Goal: Task Accomplishment & Management: Complete application form

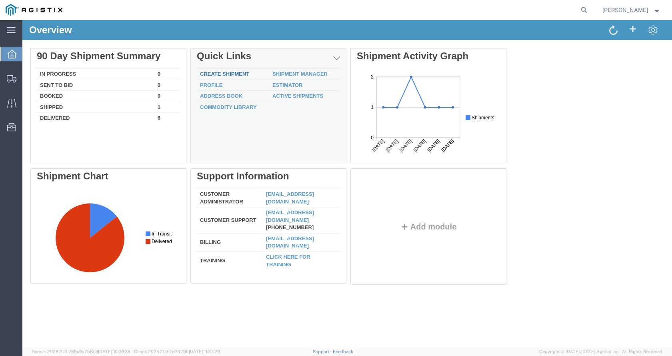
click at [240, 73] on link "Create Shipment" at bounding box center [224, 74] width 49 height 6
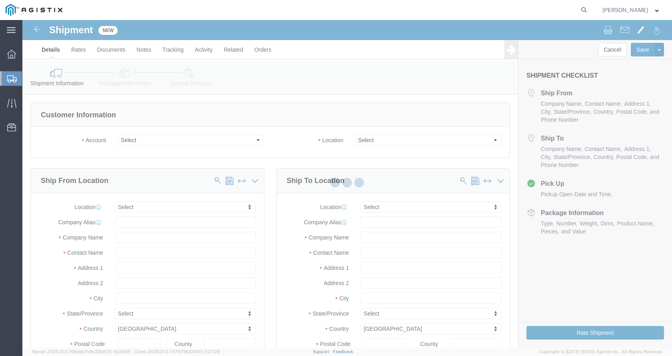
select select
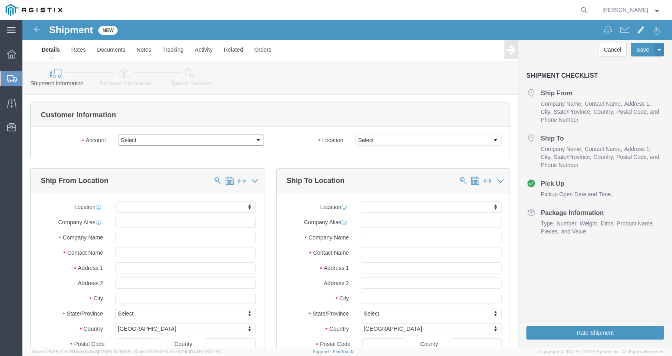
click select "Select GDS Industries PG&E"
select select "9596"
click select "Select GDS Industries PG&E"
select select "PURCHORD"
select select
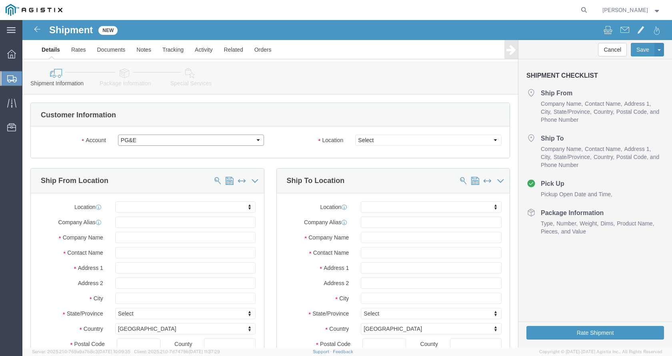
select select
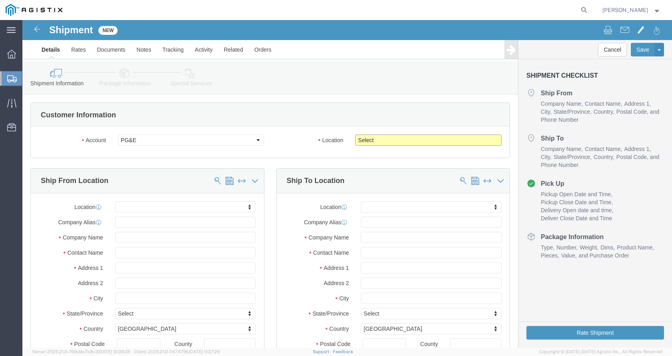
click select "Select All Others [GEOGRAPHIC_DATA] [GEOGRAPHIC_DATA] [GEOGRAPHIC_DATA] [GEOGRA…"
select select "19740"
click select "Select All Others [GEOGRAPHIC_DATA] [GEOGRAPHIC_DATA] [GEOGRAPHIC_DATA] [GEOGRA…"
click input "text"
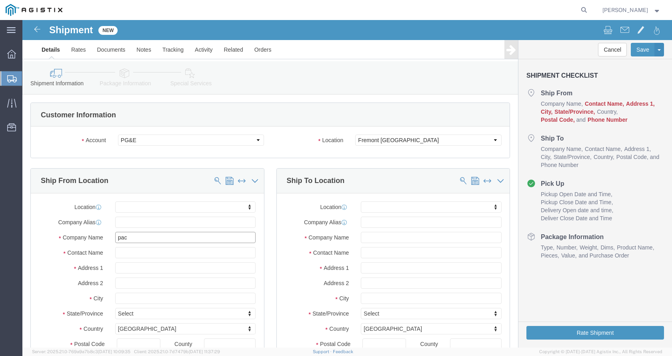
type input "pace"
click p "- Pace Supply - ([PERSON_NAME]) [STREET_ADDRESS]"
select select
type input "Pace Supply"
type input "[PERSON_NAME]"
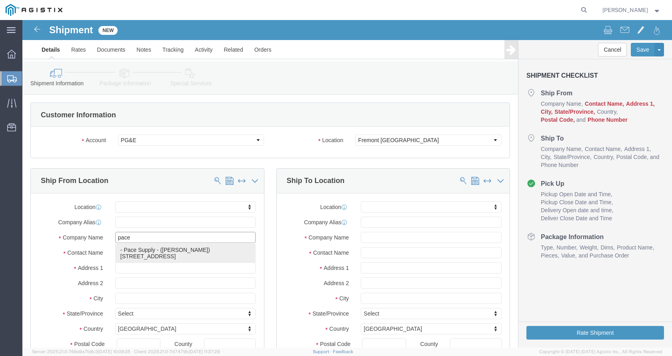
type input "[STREET_ADDRESS]"
type input "[GEOGRAPHIC_DATA]"
type input "95826"
type input "[PHONE_NUMBER]"
type input "[EMAIL_ADDRESS][DOMAIN_NAME]"
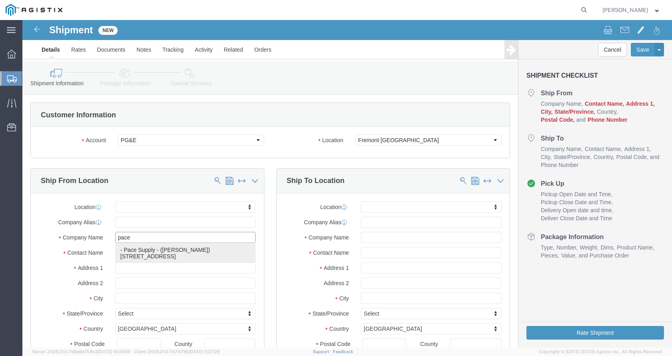
checkbox input "true"
select select "CA"
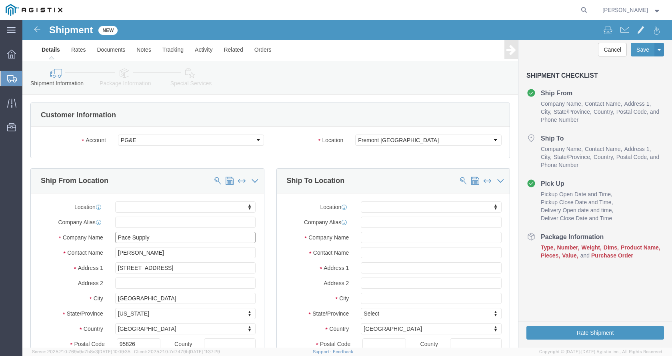
scroll to position [40, 0]
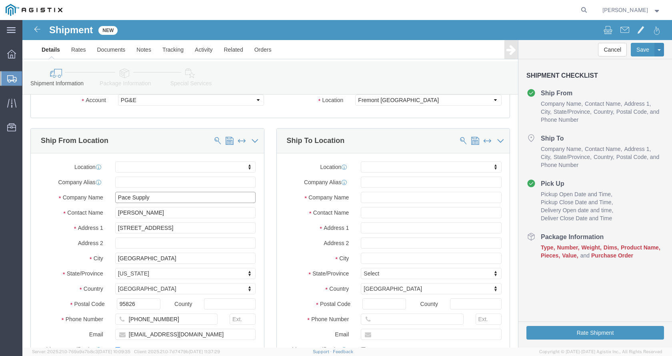
type input "Pace Supply"
click input "text"
type input "frem"
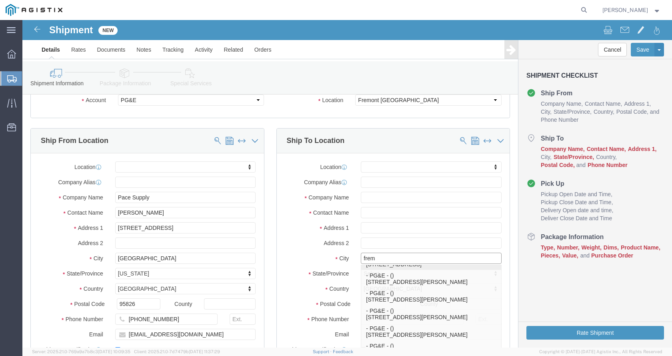
scroll to position [112, 0]
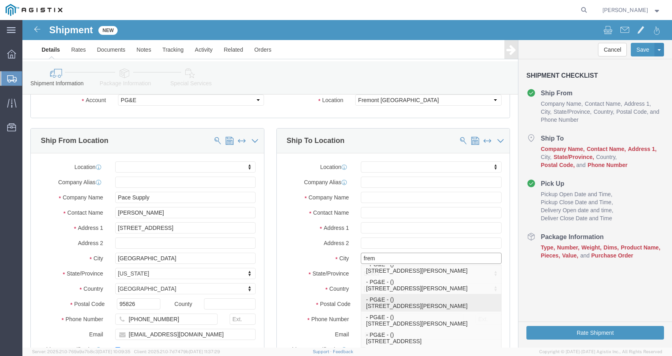
click p "- PG&E - () [STREET_ADDRESS][PERSON_NAME]"
select select
type input "PG&E"
type input "[STREET_ADDRESS][PERSON_NAME]"
type input "Fremont"
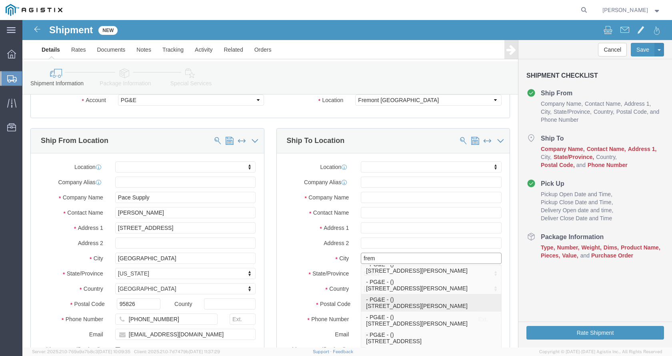
type input "94538-3129"
select select "CA"
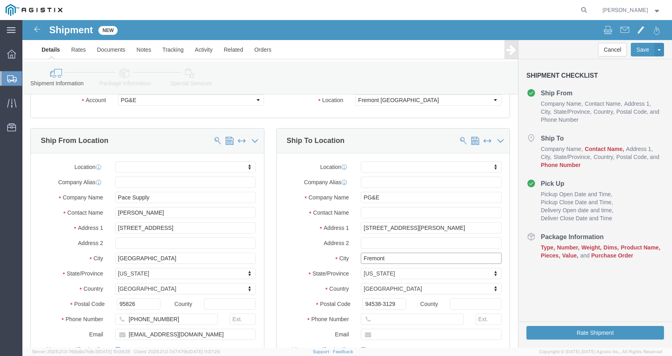
type input "Fremont"
select select
click input "text"
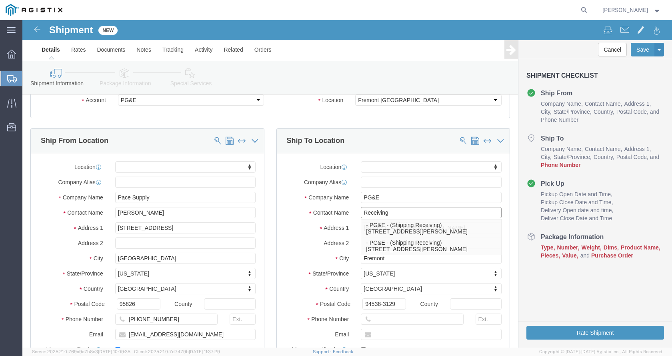
type input "Receiving"
click input "PG&E"
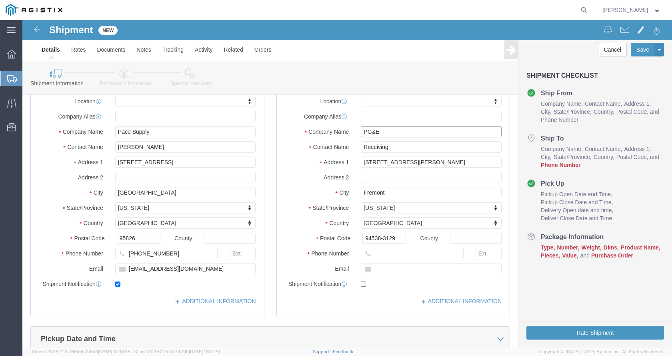
scroll to position [120, 0]
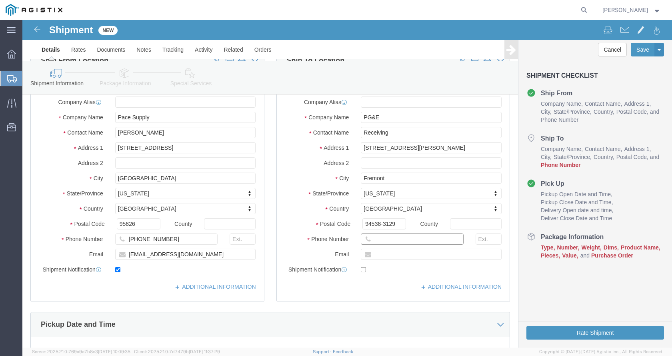
click input "text"
type input "7"
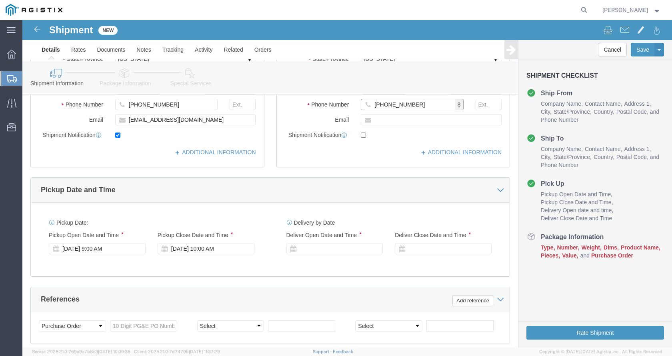
scroll to position [280, 0]
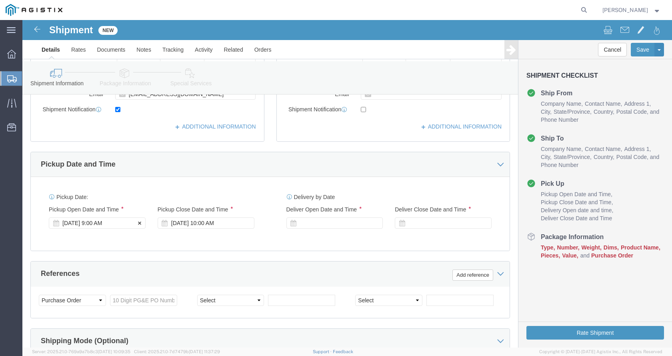
type input "[PHONE_NUMBER]"
click div "[DATE] 9:00 AM"
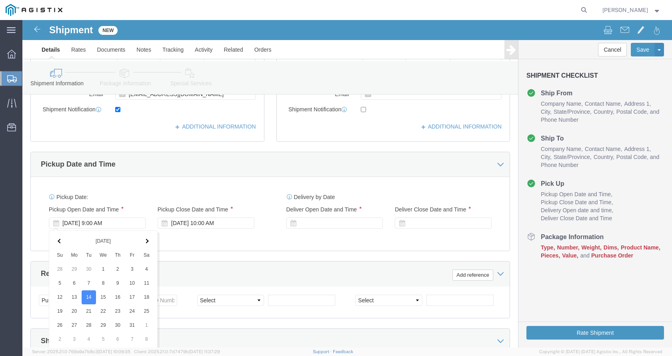
scroll to position [427, 0]
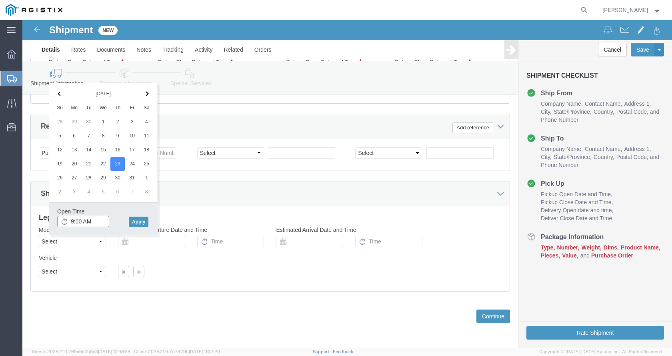
click input "9:00 AM"
type input "8:00 AM"
click button "Apply"
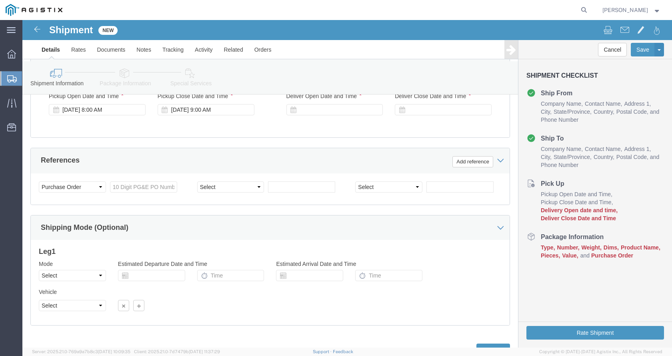
scroll to position [347, 0]
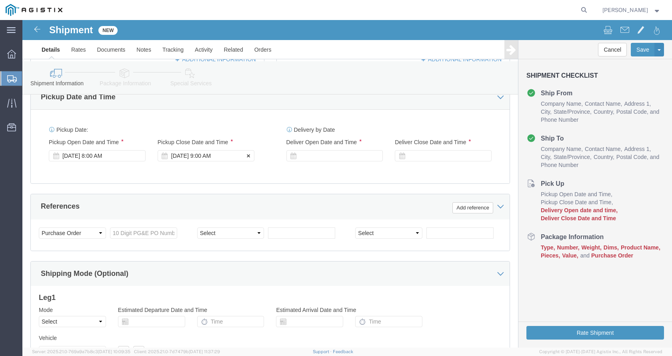
click div "[DATE] 9:00 AM"
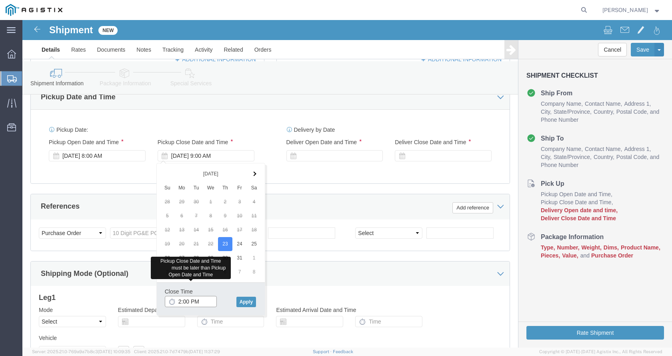
type input "2:00 PM"
click button "Apply"
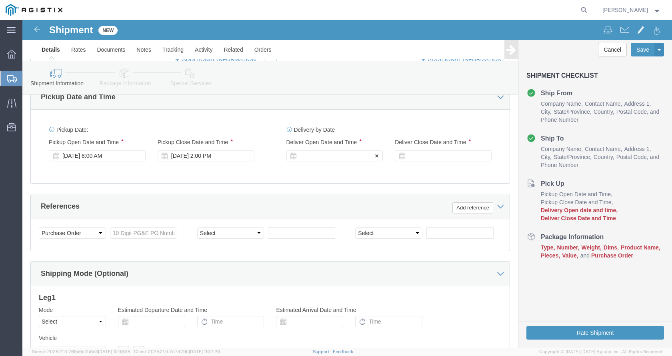
click div
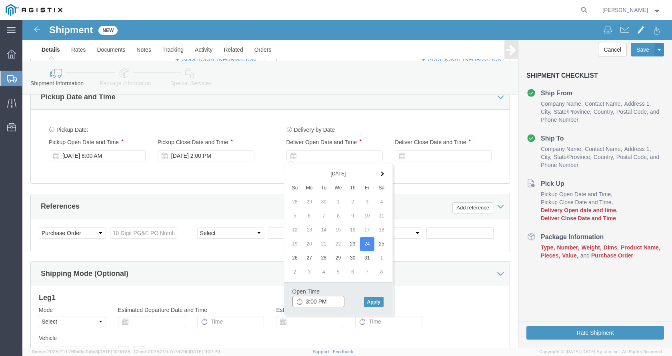
click input "3:00 PM"
type input "8:00 AM"
click button "Apply"
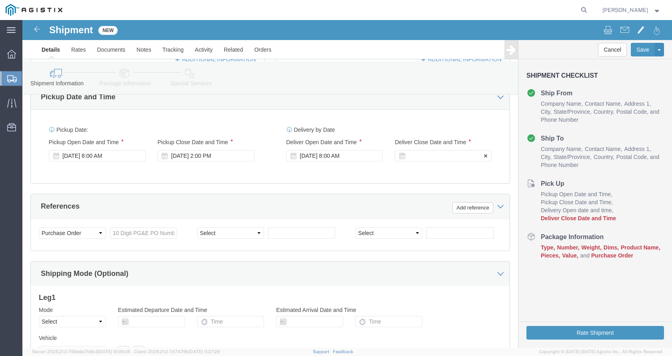
click div
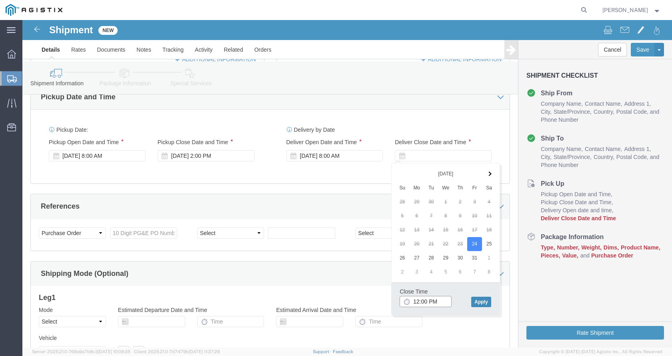
type input "12:00 PM"
click button "Apply"
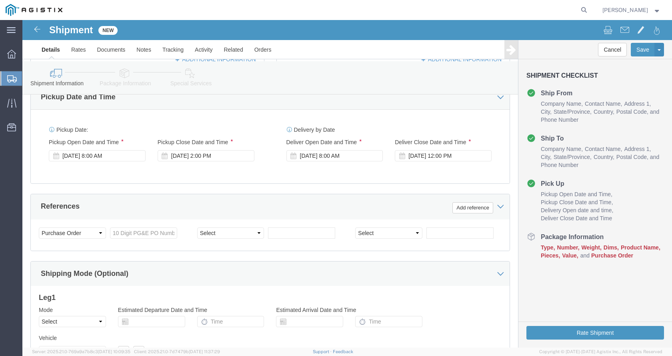
click div "Delivery by Date Delivery Start Date Delivery Start Time Deliver Open Date and …"
click input "text"
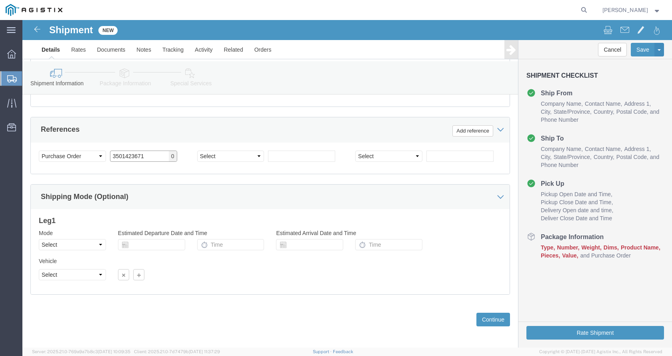
scroll to position [427, 0]
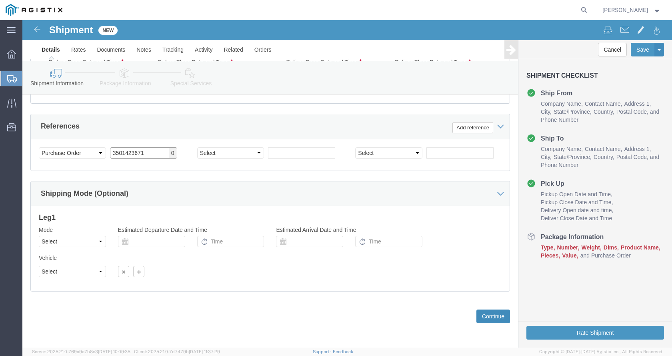
type input "3501423671"
click button "Continue"
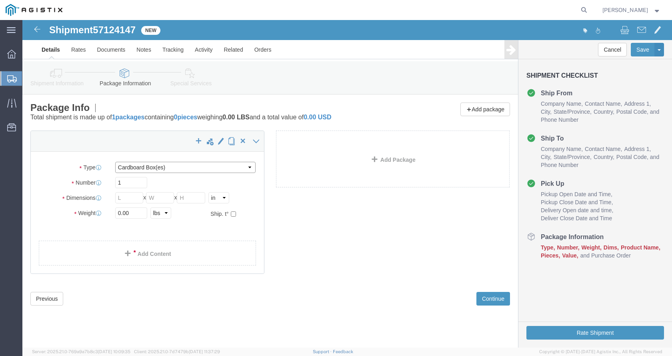
click select "Select Bulk Bundle(s) Cardboard Box(es) Carton(s) Crate(s) Drum(s) (Fiberboard)…"
select select "PSNS"
click select "Select Bulk Bundle(s) Cardboard Box(es) Carton(s) Crate(s) Drum(s) (Fiberboard)…"
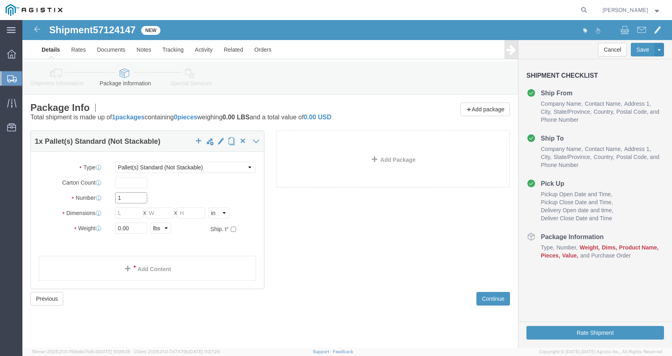
drag, startPoint x: 103, startPoint y: 178, endPoint x: 86, endPoint y: 178, distance: 16.8
click div "Number 1"
type input "2"
click input "text"
type input "48"
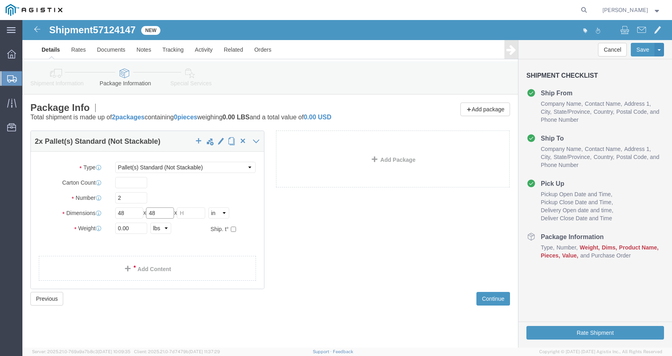
type input "48"
type input "36"
click input "0.00"
drag, startPoint x: 99, startPoint y: 178, endPoint x: 85, endPoint y: 178, distance: 14.4
click div "Number 2"
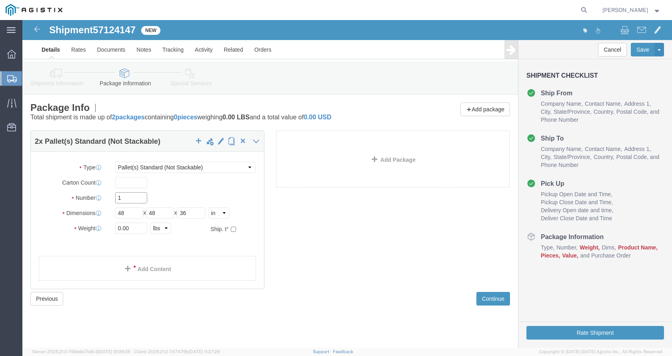
type input "1"
click icon
click input "0.00"
drag, startPoint x: 110, startPoint y: 208, endPoint x: 85, endPoint y: 208, distance: 24.8
click div "Weight 0.00 Select kgs lbs Ship. t°"
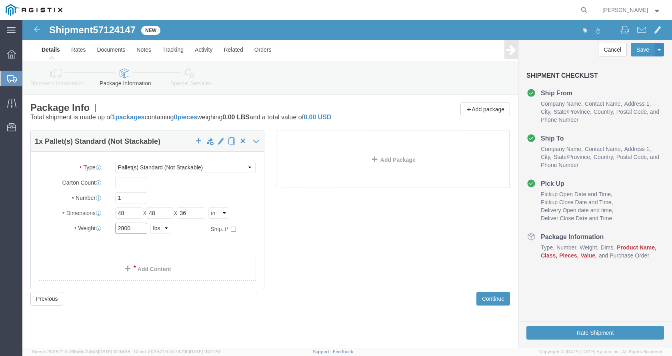
type input "2800"
click div "Package Type Select Bulk Bundle(s) Cardboard Box(es) Carton(s) Crate(s) Drum(s)…"
click link "Add Content"
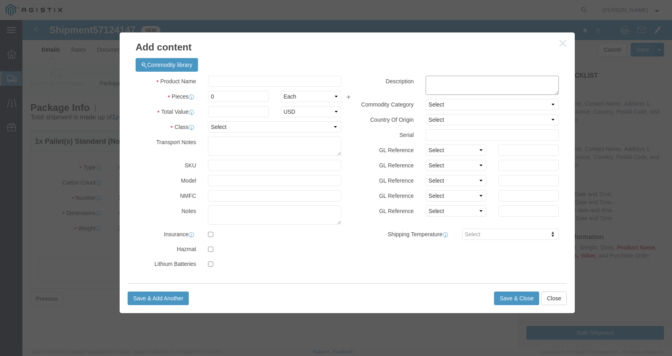
click textarea
paste textarea "G05CT H20 10" STEEL COVER MARKED: PG&E GAS"
type textarea "G05CT H20 10" STEEL COVER MARKED: PG&E GAS"
click input "text"
type input "04-3225"
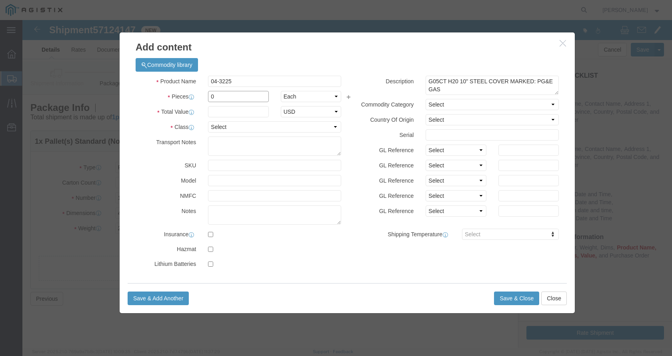
drag, startPoint x: 199, startPoint y: 79, endPoint x: 188, endPoint y: 78, distance: 11.2
click input "0"
type input "200"
click input "text"
type input "11554"
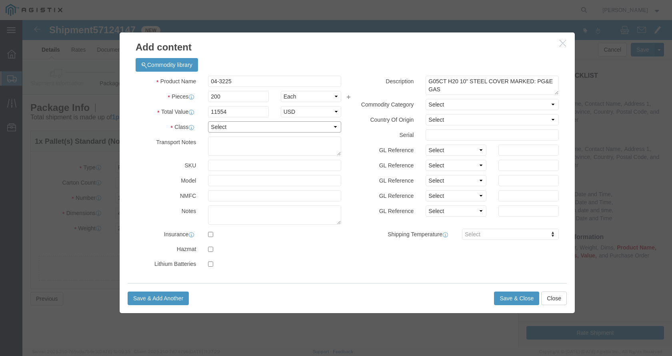
click select "Select 50 55 60 65 70 85 92.5 100 125 175 250 300 400"
select select "70"
click select "Select 50 55 60 65 70 85 92.5 100 125 175 250 300 400"
click select "Select Bag Barrels 100Board Feet Bottle Box Blister Pack Carats Can Capsule Car…"
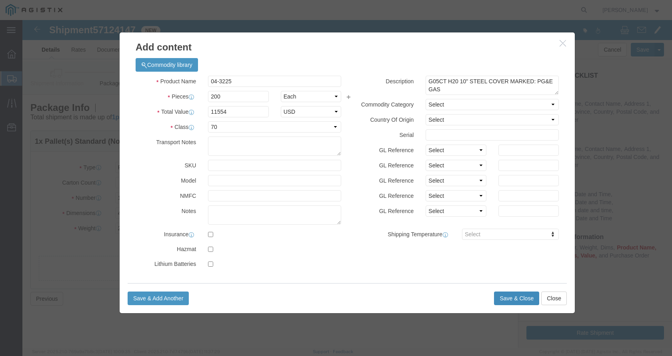
click button "Save & Close"
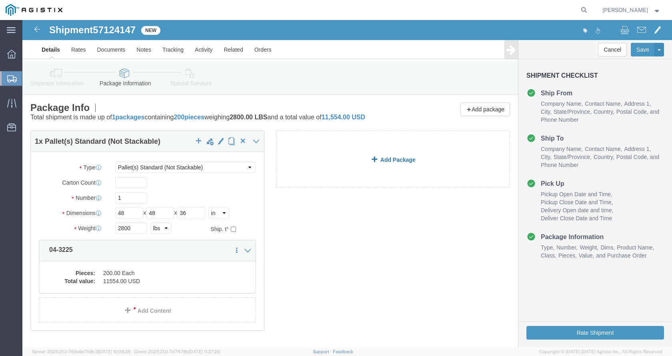
click link "Add Package"
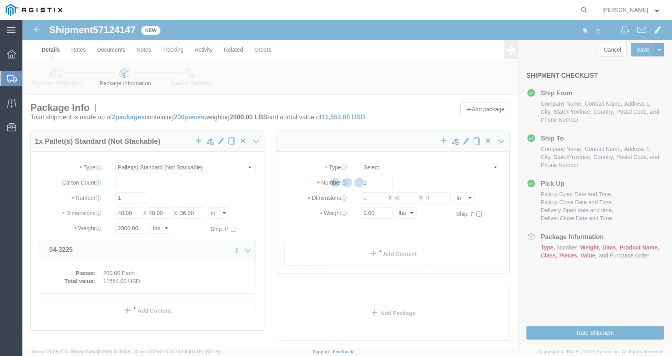
select select "PSNS"
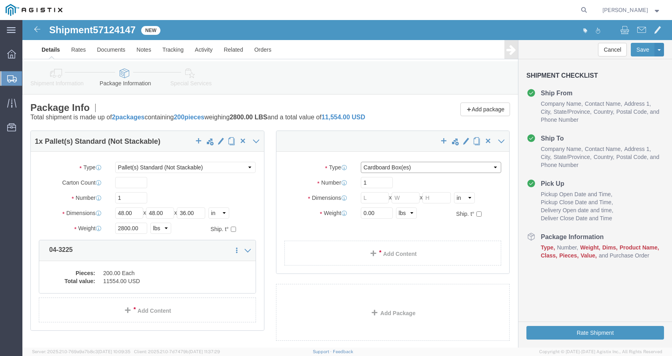
click select "Select Bulk Bundle(s) Cardboard Box(es) Carton(s) Crate(s) Drum(s) (Fiberboard)…"
select select "PSNS"
click select "Select Bulk Bundle(s) Cardboard Box(es) Carton(s) Crate(s) Drum(s) (Fiberboard)…"
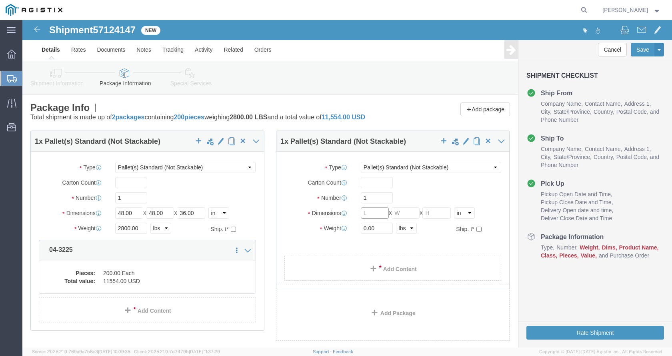
click input "text"
type input "48"
type input "36"
drag, startPoint x: 350, startPoint y: 208, endPoint x: 325, endPoint y: 207, distance: 25.2
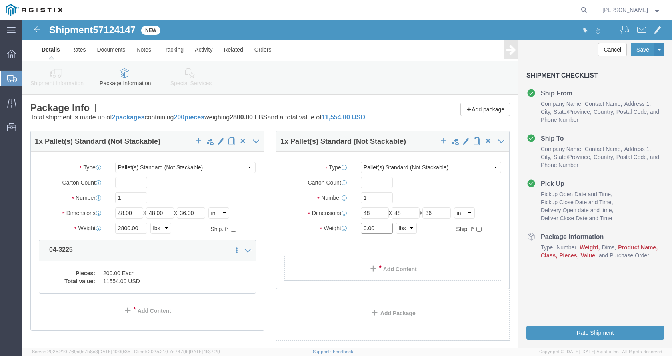
click div "Weight 0.00 Select kgs lbs Ship. t°"
type input "2800"
click link "Add Content"
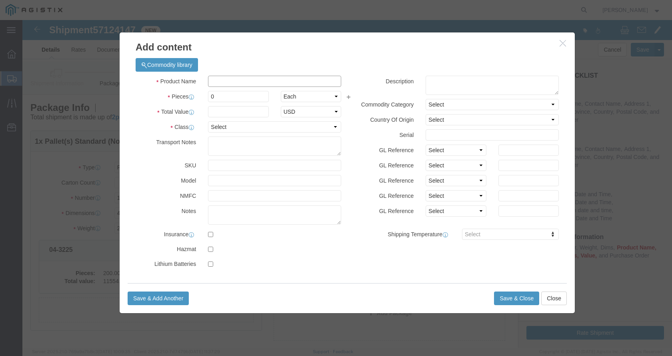
click input "text"
type input "04-3225"
click textarea
paste textarea "G05CT H20 10" STEEL COVER MARKED: PG&E GAS"
type textarea "G05CT H20 10" STEEL COVER MARKED: PG&E GAS"
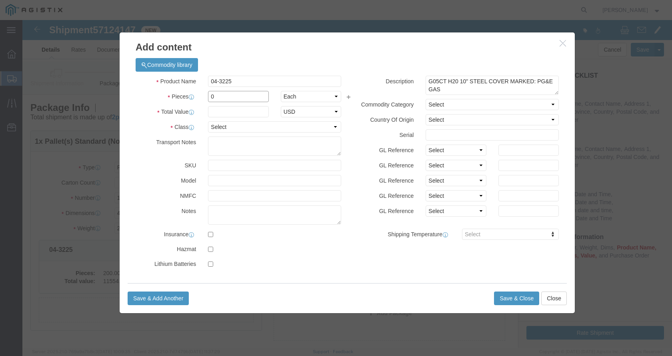
drag, startPoint x: 205, startPoint y: 80, endPoint x: 184, endPoint y: 76, distance: 21.7
click input "0"
type input "200"
click input "text"
type input "11554"
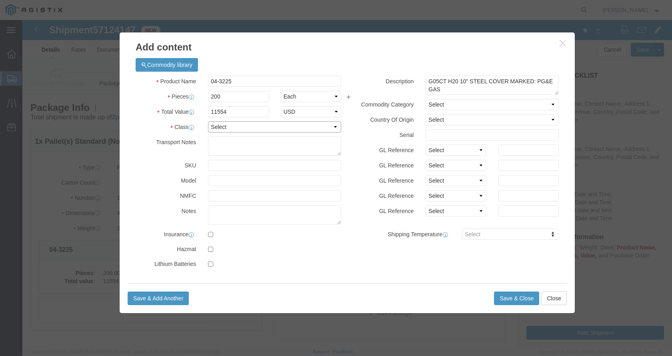
click select "Select 50 55 60 65 70 85 92.5 100 125 175 250 300 400"
select select "70"
click select "Select 50 55 60 65 70 85 92.5 100 125 175 250 300 400"
click button "Save & Close"
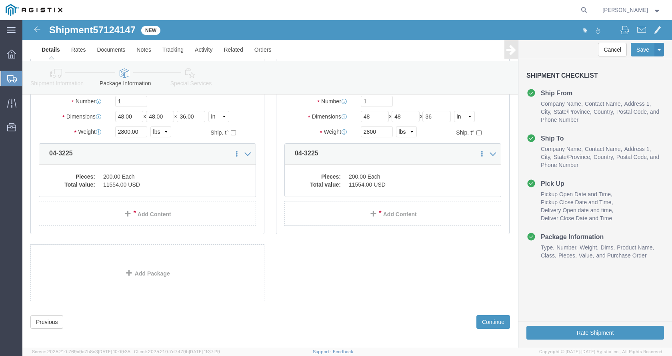
scroll to position [102, 0]
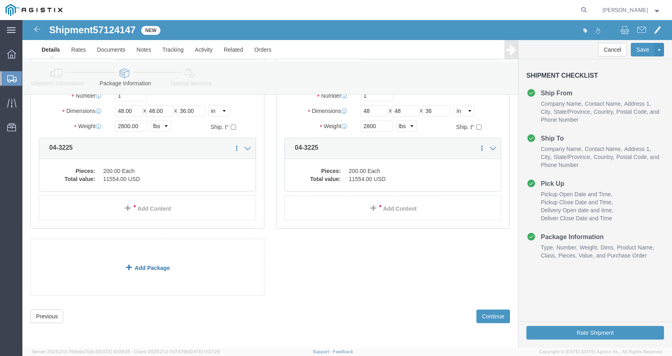
click link "Add Package"
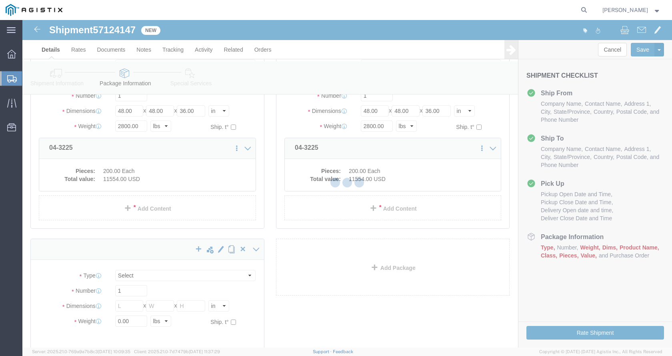
scroll to position [0, 0]
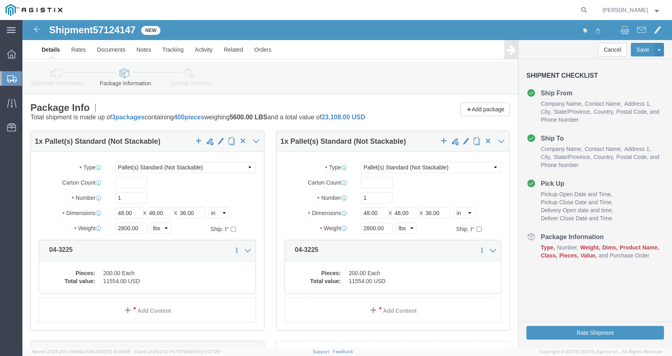
select select "PSNS"
click select "Select Bulk Bundle(s) Cardboard Box(es) Carton(s) Crate(s) Drum(s) (Fiberboard)…"
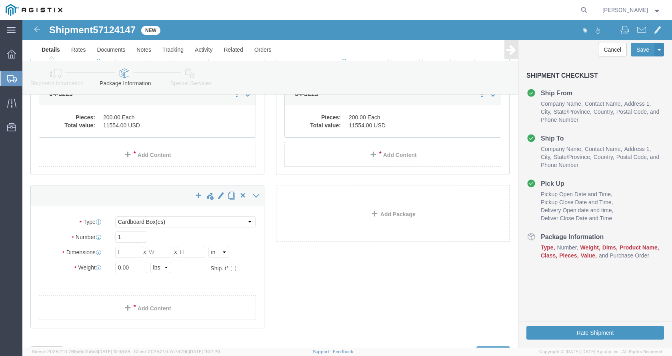
scroll to position [192, 0]
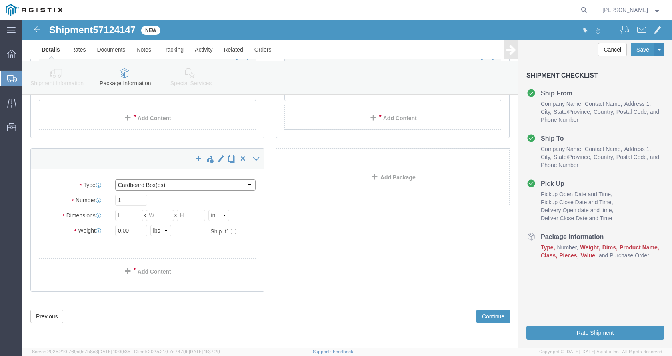
click select "Select Bulk Bundle(s) Cardboard Box(es) Carton(s) Crate(s) Drum(s) (Fiberboard)…"
select select "PSNS"
click select "Select Bulk Bundle(s) Cardboard Box(es) Carton(s) Crate(s) Drum(s) (Fiberboard)…"
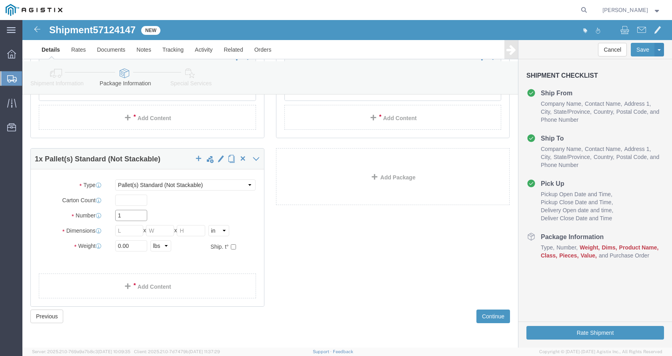
click input "1"
click input "text"
type input "48"
type input "36"
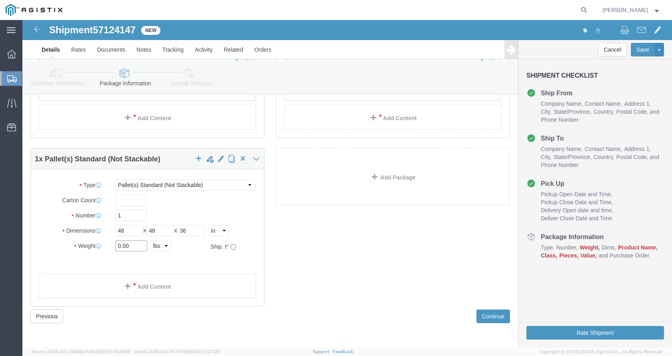
drag, startPoint x: 118, startPoint y: 227, endPoint x: 85, endPoint y: 225, distance: 33.3
click div "Weight 0.00 Select kgs lbs Ship. t°"
type input "616"
click link "Add Content"
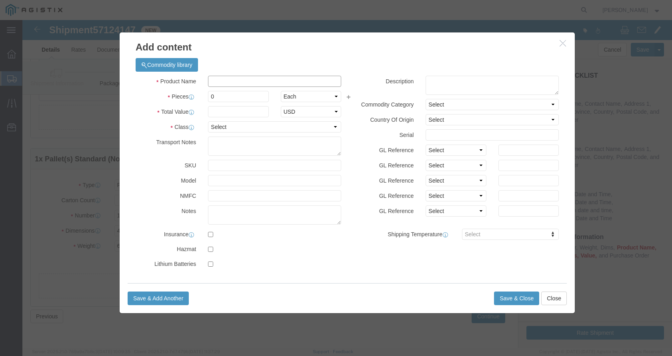
click input "text"
type input "04-3225"
click textarea
paste textarea "G05CT H20 10" STEEL COVER MARKED: PG&E GAS"
type textarea "G05CT H20 10" STEEL COVER MARKED: PG&E GAS"
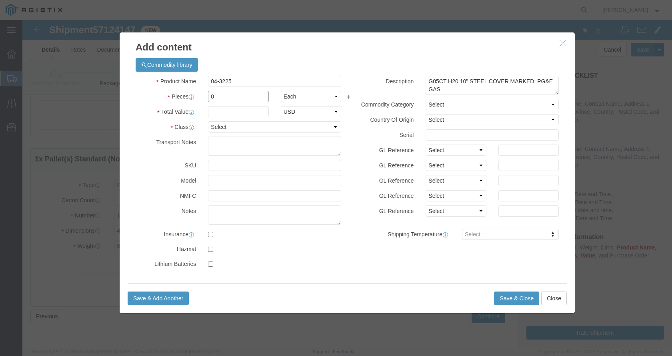
drag, startPoint x: 203, startPoint y: 78, endPoint x: 185, endPoint y: 77, distance: 17.6
click input "0"
type input "44"
click input "text"
type input "2541.88"
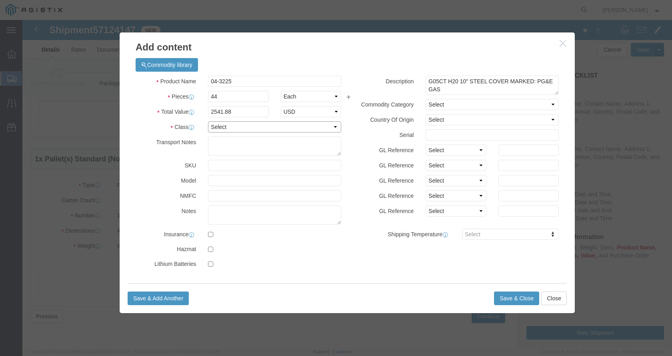
click select "Select 50 55 60 65 70 85 92.5 100 125 175 250 300 400"
select select "70"
click select "Select 50 55 60 65 70 85 92.5 100 125 175 250 300 400"
click button "Save & Close"
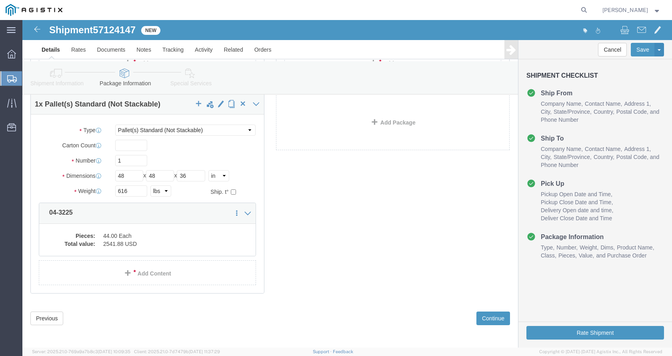
scroll to position [249, 0]
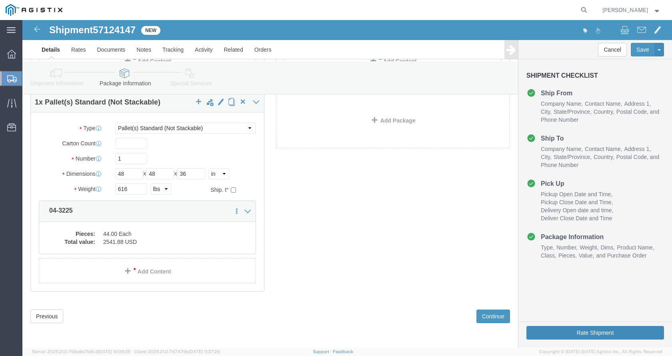
click button "Rate Shipment"
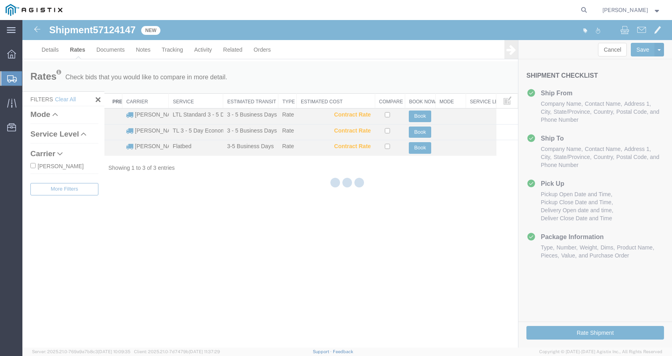
scroll to position [0, 0]
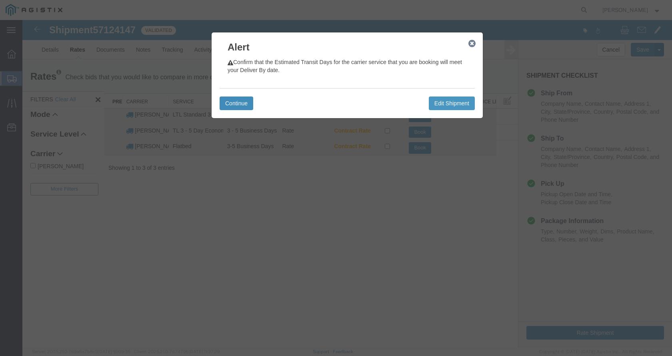
click at [229, 106] on button "Continue" at bounding box center [237, 103] width 34 height 14
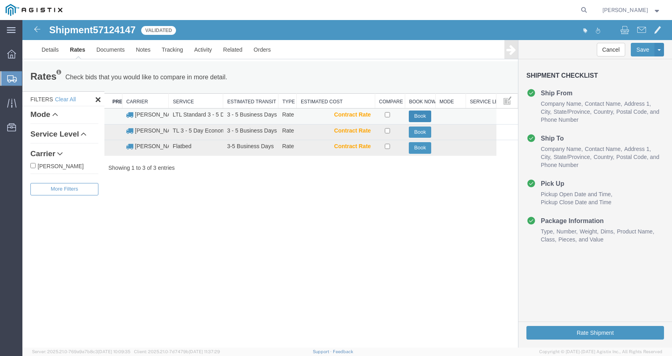
click at [419, 116] on button "Book" at bounding box center [420, 116] width 22 height 12
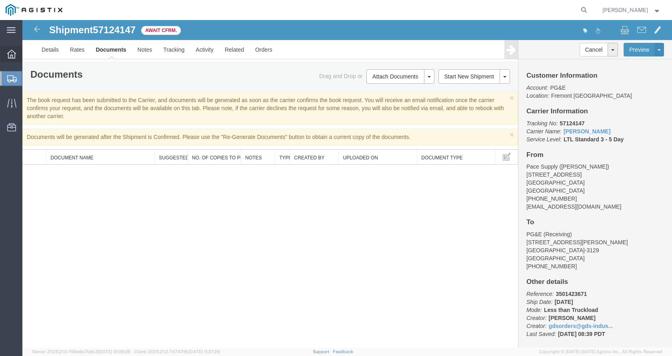
click at [12, 55] on icon at bounding box center [11, 54] width 9 height 9
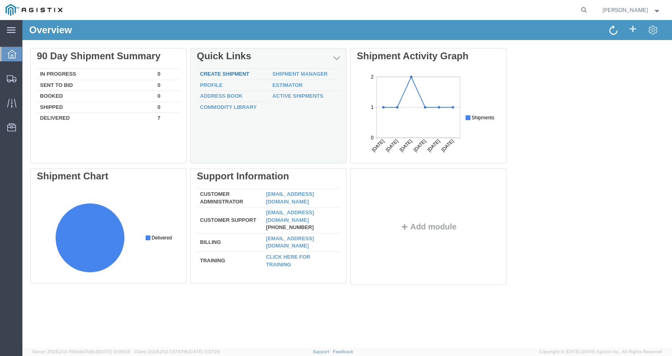
click at [230, 73] on link "Create Shipment" at bounding box center [224, 74] width 49 height 6
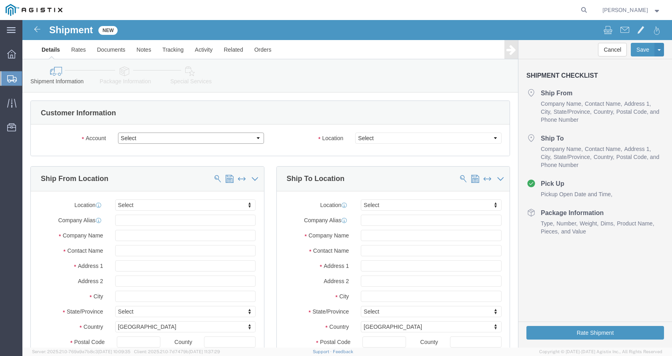
click select "Select GDS Industries PG&E"
select select "9596"
click select "Select GDS Industries PG&E"
select select "PURCHORD"
select select
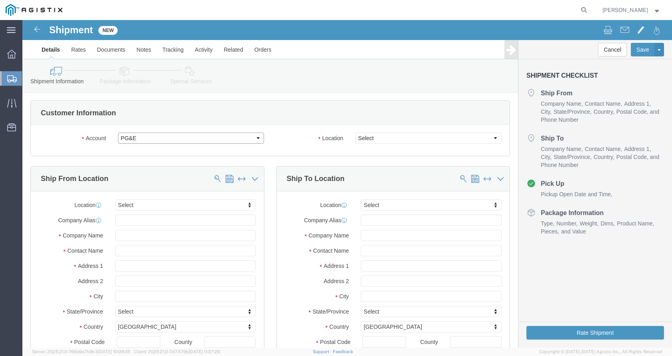
select select
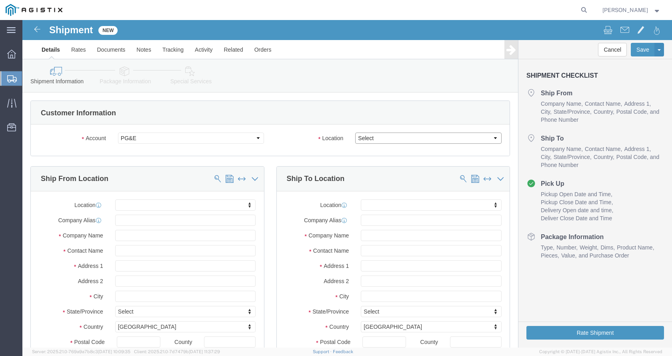
click select "Select All Others [GEOGRAPHIC_DATA] [GEOGRAPHIC_DATA] [GEOGRAPHIC_DATA] [GEOGRA…"
select select "19745"
click select "Select All Others [GEOGRAPHIC_DATA] [GEOGRAPHIC_DATA] [GEOGRAPHIC_DATA] [GEOGRA…"
click input "text"
type input "pac"
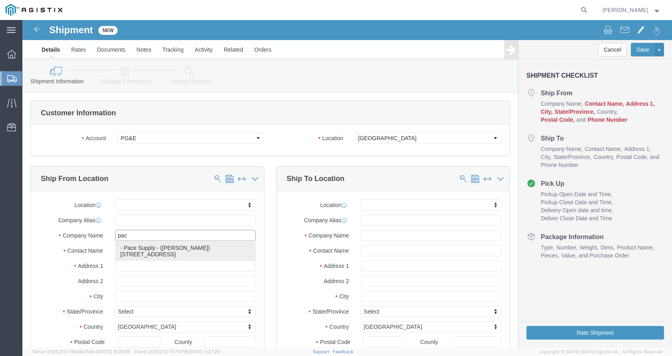
click p "- Pace Supply - ([PERSON_NAME]) [STREET_ADDRESS]"
select select
type input "Pace Supply"
type input "[PERSON_NAME]"
type input "[STREET_ADDRESS]"
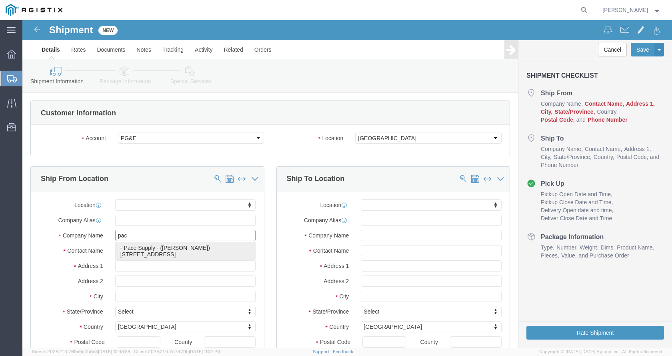
type input "[GEOGRAPHIC_DATA]"
type input "95826"
type input "[PHONE_NUMBER]"
type input "[EMAIL_ADDRESS][DOMAIN_NAME]"
checkbox input "true"
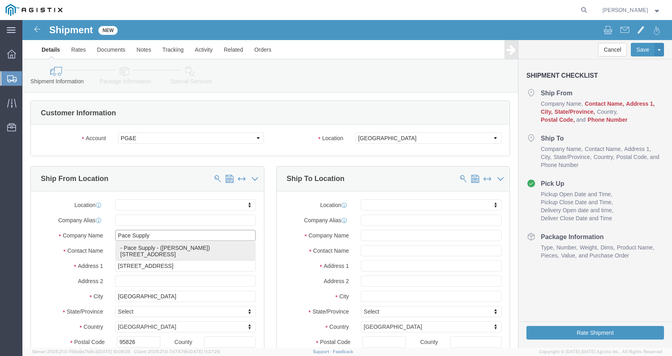
select select "CA"
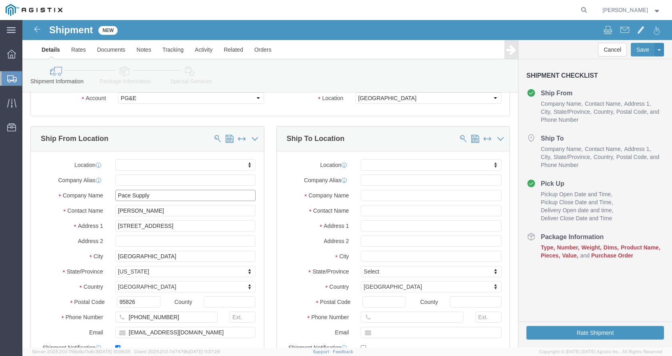
scroll to position [80, 0]
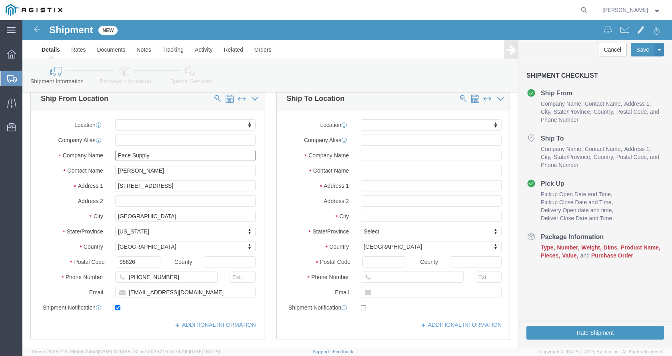
type input "Pace Supply"
click input "text"
type input "fres"
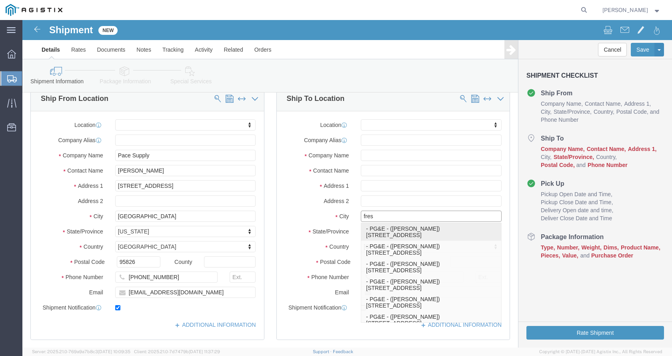
click p "- PG&E - ([PERSON_NAME]) [STREET_ADDRESS]"
select select
type input "PG&E"
type input "[PERSON_NAME]"
type input "2221 S Orange"
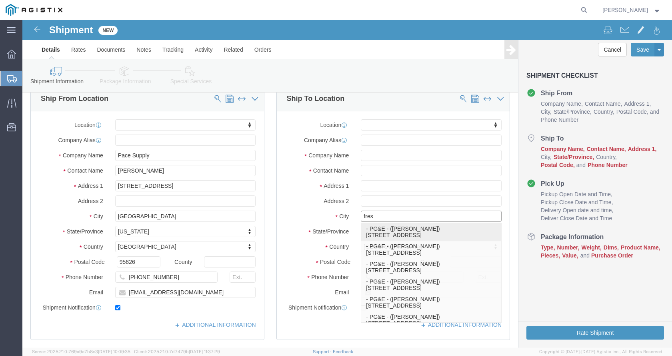
type input "[GEOGRAPHIC_DATA]"
type input "93725"
type input "[PHONE_NUMBER]"
select select "CA"
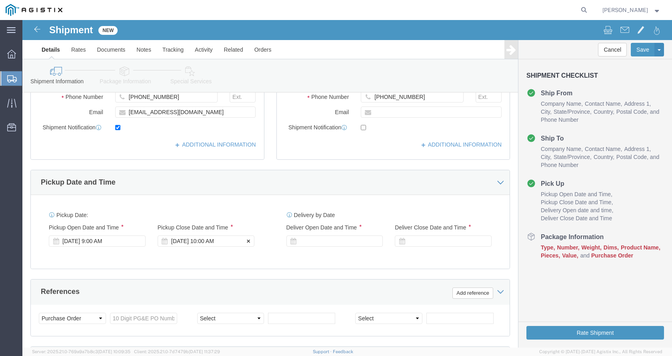
scroll to position [280, 0]
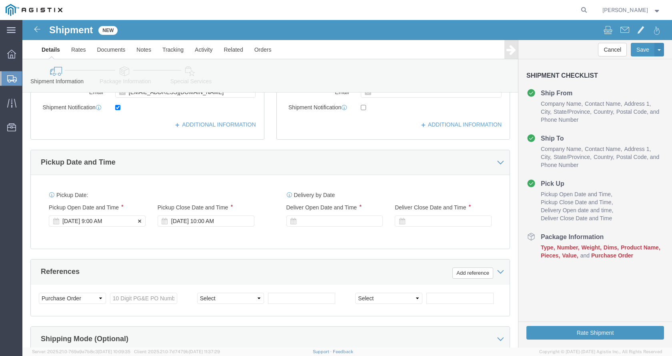
type input "[GEOGRAPHIC_DATA]"
select select
click div "[DATE] 9:00 AM"
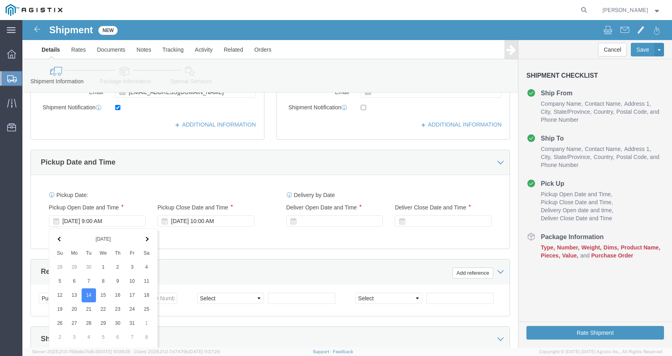
scroll to position [425, 0]
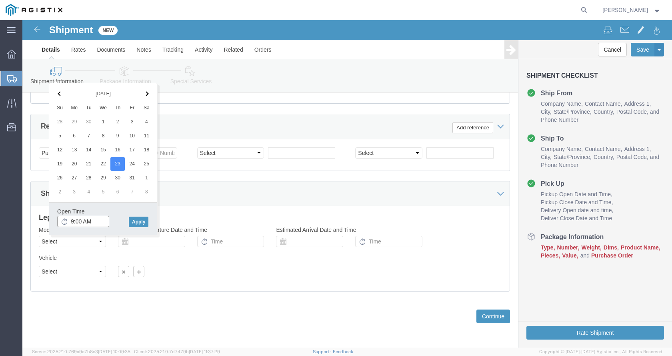
click input "9:00 AM"
type input "8:00 AM"
click button "Apply"
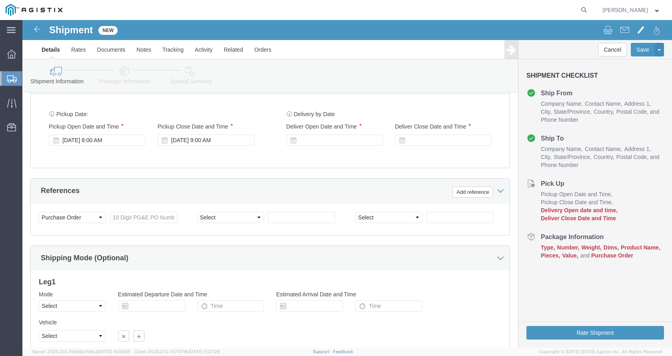
scroll to position [305, 0]
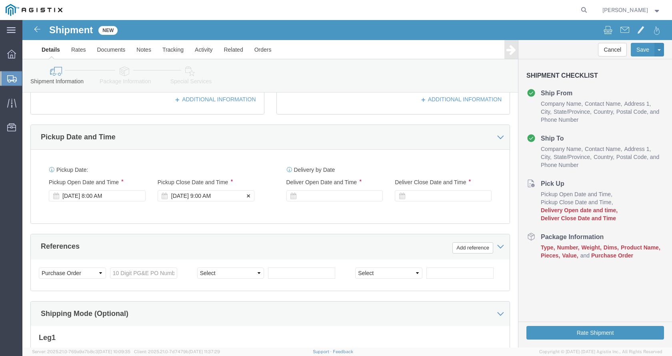
click div "[DATE] 9:00 AM"
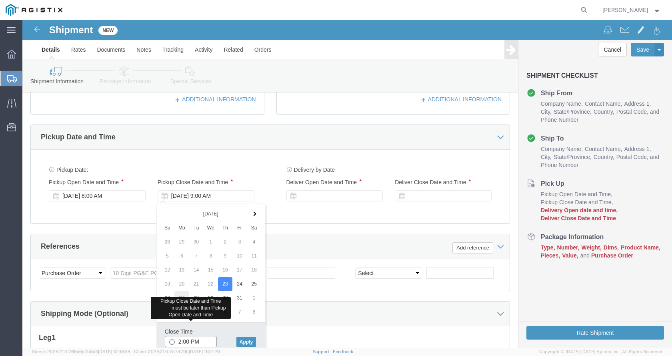
type input "2:00 PM"
click button "Apply"
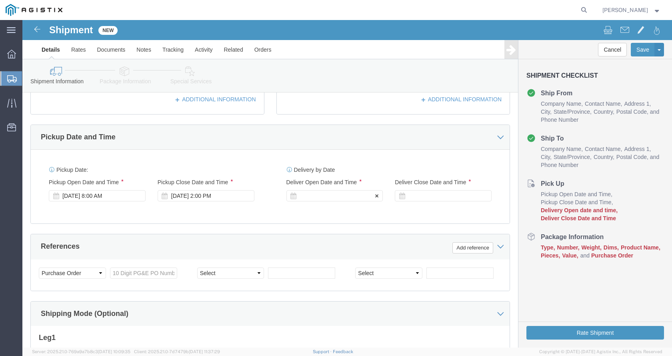
click div
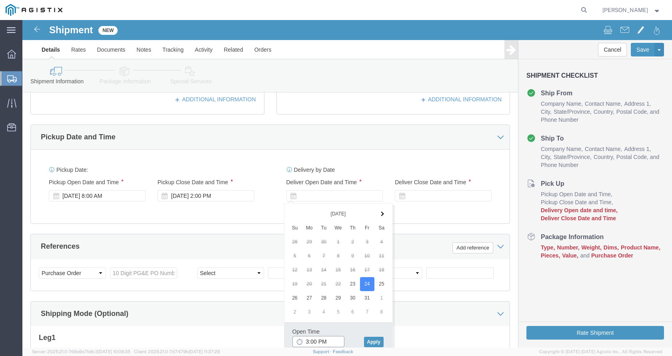
click input "3:00 PM"
type input "8:00 AM"
click button "Apply"
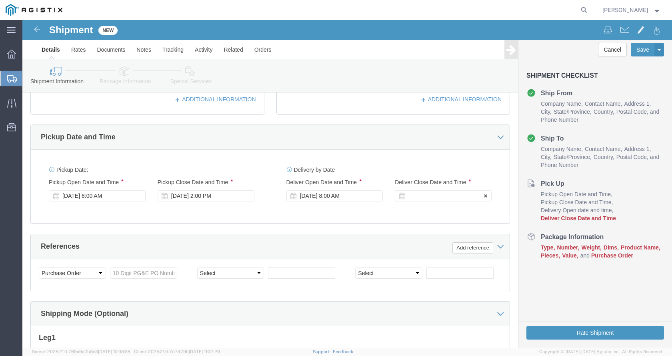
click div
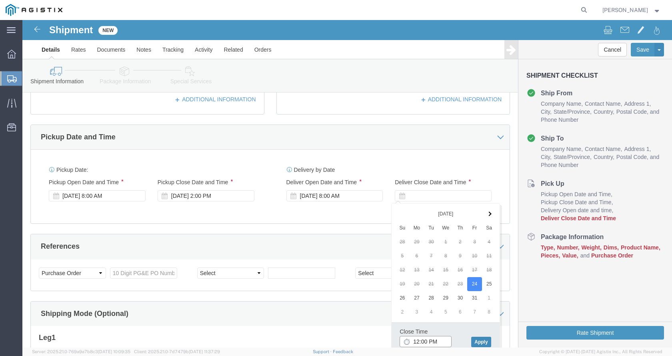
type input "12:00 PM"
click button "Apply"
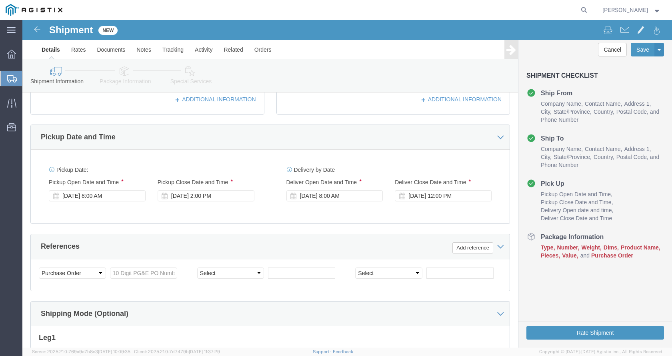
scroll to position [345, 0]
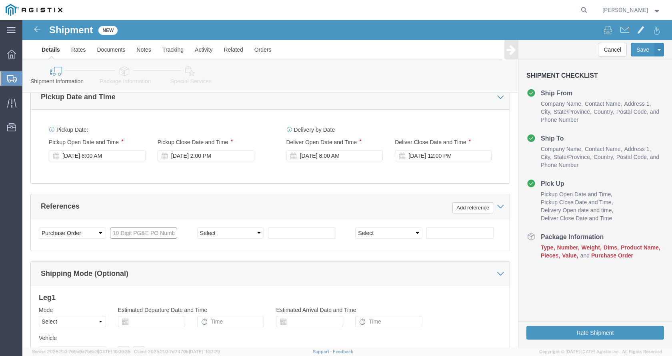
click input "text"
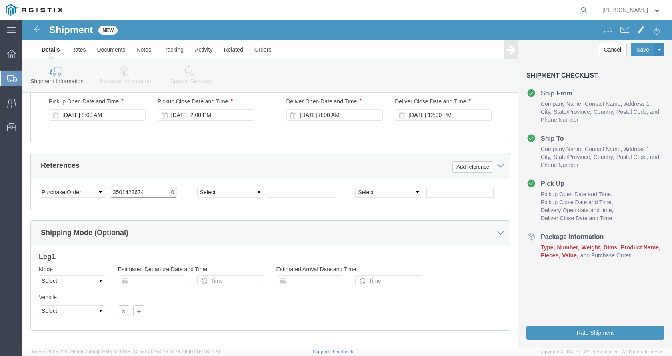
scroll to position [425, 0]
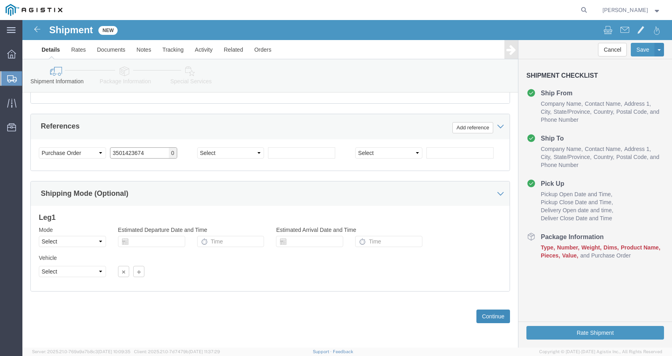
type input "3501423674"
click button "Continue"
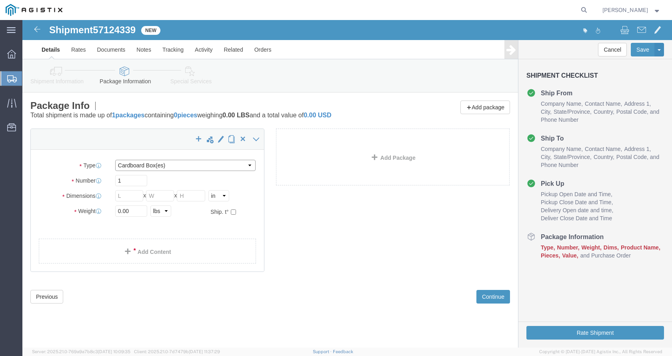
click select "Select Bulk Bundle(s) Cardboard Box(es) Carton(s) Crate(s) Drum(s) (Fiberboard)…"
select select "PSNS"
click select "Select Bulk Bundle(s) Cardboard Box(es) Carton(s) Crate(s) Drum(s) (Fiberboard)…"
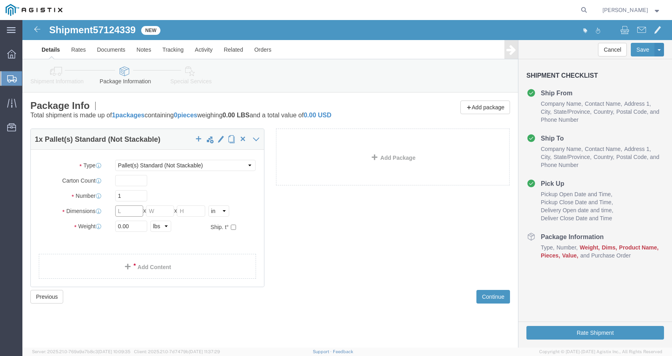
click input "text"
type input "48"
type input "36"
drag, startPoint x: 108, startPoint y: 208, endPoint x: 92, endPoint y: 207, distance: 16.0
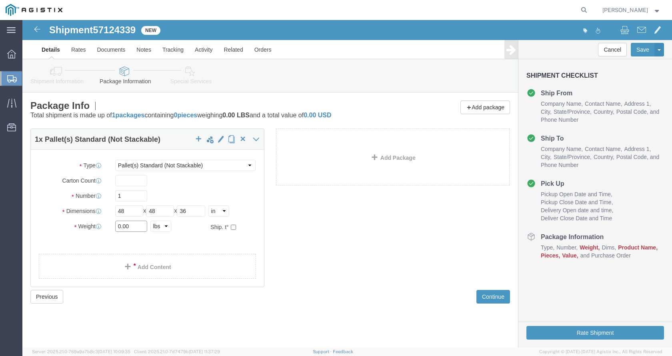
click input "0.00"
type input "2800"
click link "Add Content"
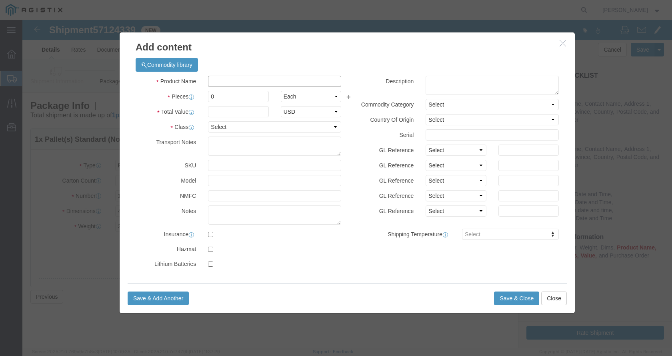
click input "text"
type input "04-3225"
click textarea
paste textarea "Scheduled for 10/23 pick up ~ [DATE] 8:54:40 AM - KMEYERS"
type textarea "Scheduled for 10/23 pick up ~ [DATE] 8:54:40 AM - KMEYERS"
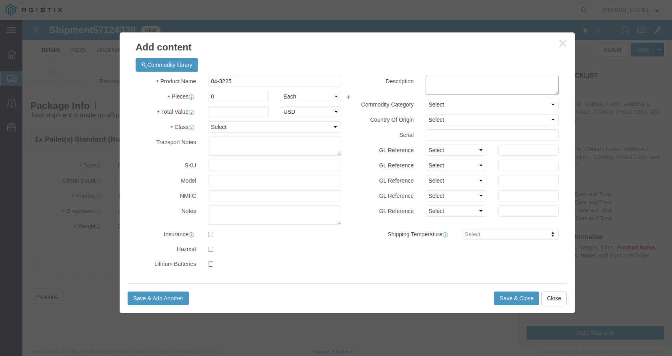
paste textarea "G05CT H20 10" STEEL COVER MARKED: PG&E GAS"
type textarea "G05CT H20 10" STEEL COVER MARKED: PG&E GAS"
drag, startPoint x: 209, startPoint y: 76, endPoint x: 187, endPoint y: 76, distance: 22.0
click input "0"
type input "200"
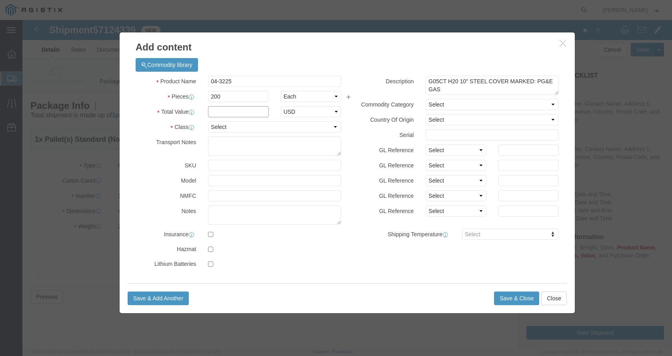
click input "text"
type input "11554"
click select "Select 50 55 60 65 70 85 92.5 100 125 175 250 300 400"
select select "70"
click select "Select 50 55 60 65 70 85 92.5 100 125 175 250 300 400"
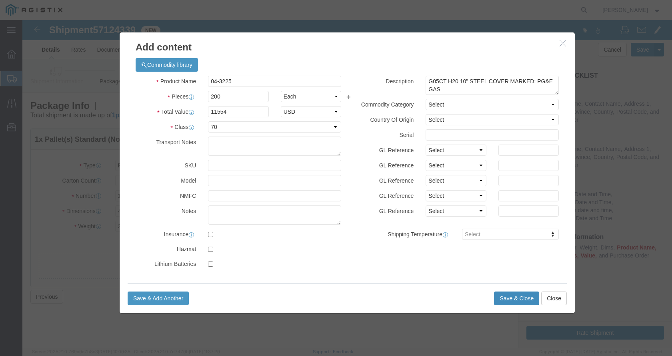
click button "Save & Close"
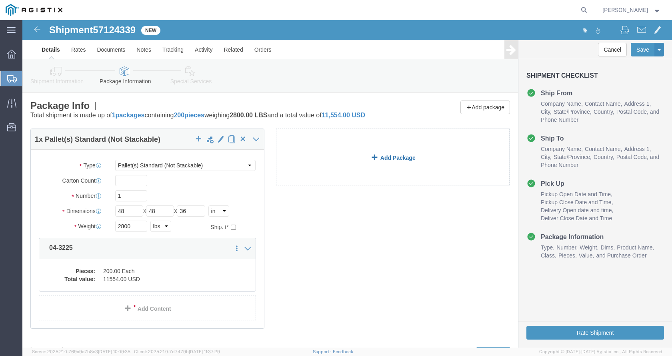
click link "Add Package"
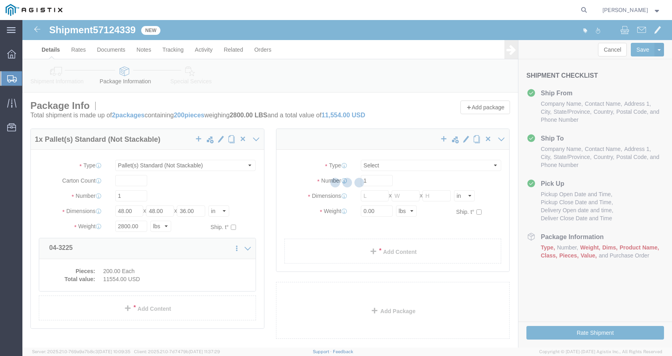
select select "PSNS"
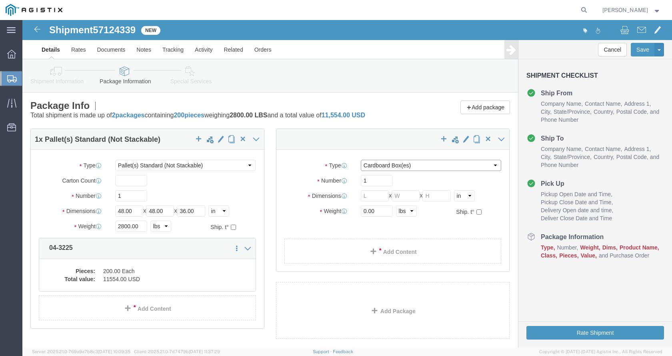
click select "Select Bulk Bundle(s) Cardboard Box(es) Carton(s) Crate(s) Drum(s) (Fiberboard)…"
select select "PSNS"
click select "Select Bulk Bundle(s) Cardboard Box(es) Carton(s) Crate(s) Drum(s) (Fiberboard)…"
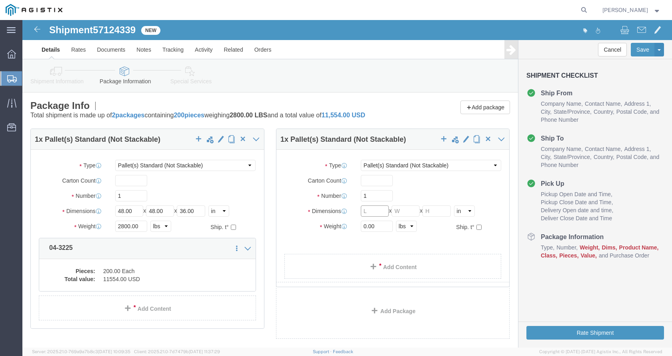
click input "text"
type input "48"
type input "36"
drag, startPoint x: 362, startPoint y: 206, endPoint x: 318, endPoint y: 203, distance: 44.9
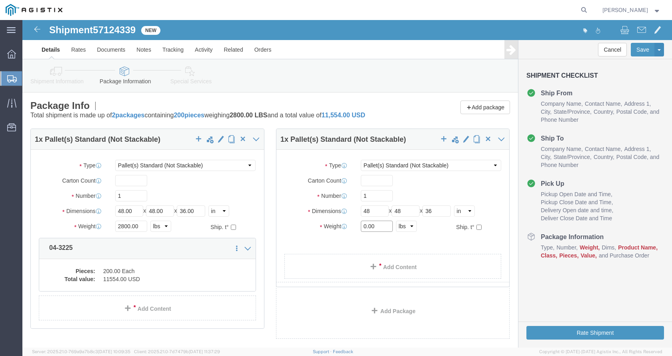
click div "Weight 0.00 Select kgs lbs Ship. t°"
type input "2800"
click link "Add Content"
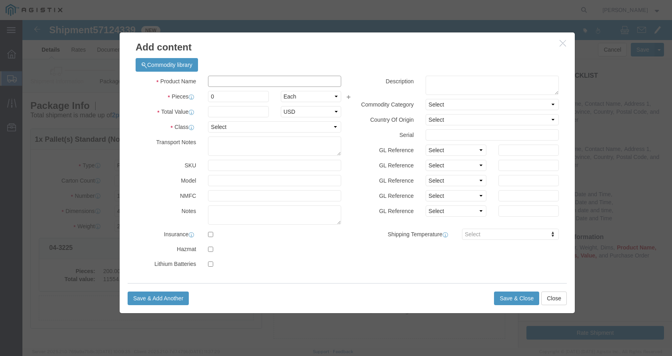
click input "text"
type input "04-3225"
click textarea
paste textarea "G05CT H20 10" STEEL COVER MARKED: PG&E GAS"
type textarea "G05CT H20 10" STEEL COVER MARKED: PG&E GAS"
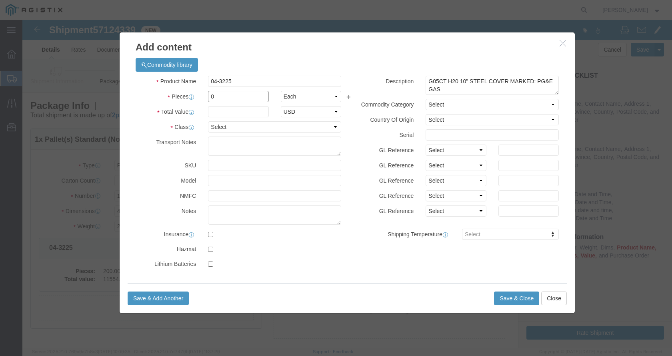
drag, startPoint x: 205, startPoint y: 76, endPoint x: 187, endPoint y: 75, distance: 17.6
click input "0"
type input "200"
click input "text"
type input "11554"
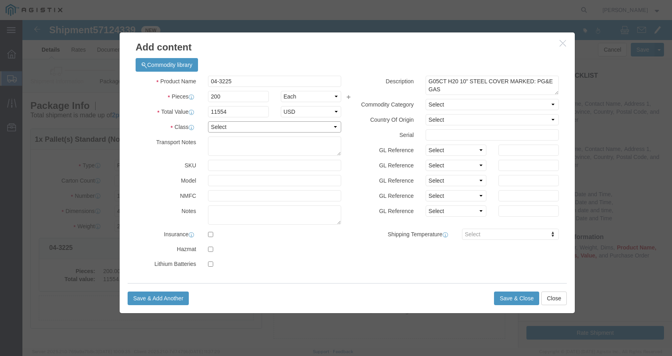
click select "Select 50 55 60 65 70 85 92.5 100 125 175 250 300 400"
select select "70"
click select "Select 50 55 60 65 70 85 92.5 100 125 175 250 300 400"
click button "Save & Close"
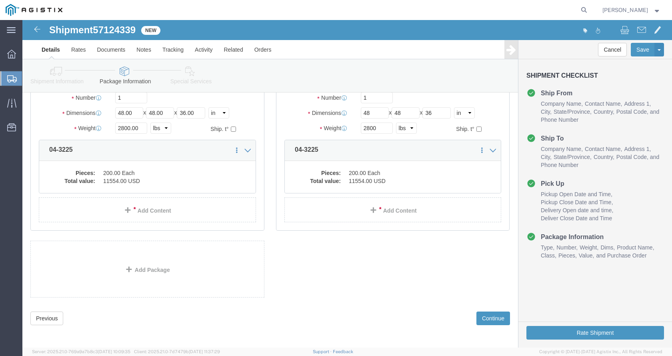
scroll to position [100, 0]
click link "Add Package"
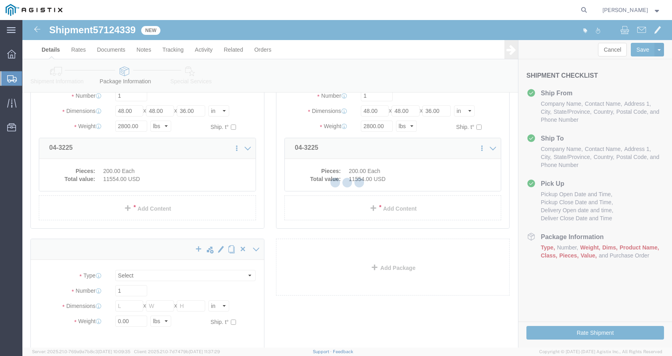
scroll to position [0, 0]
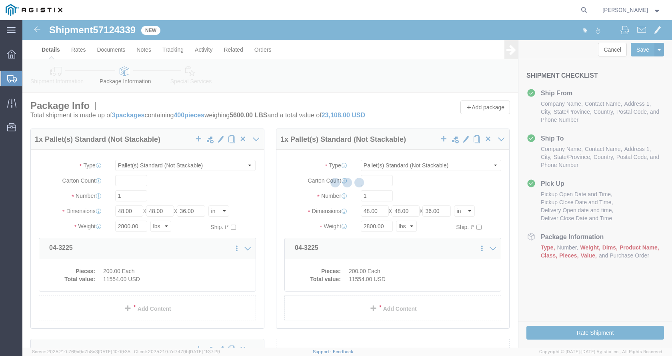
select select "PSNS"
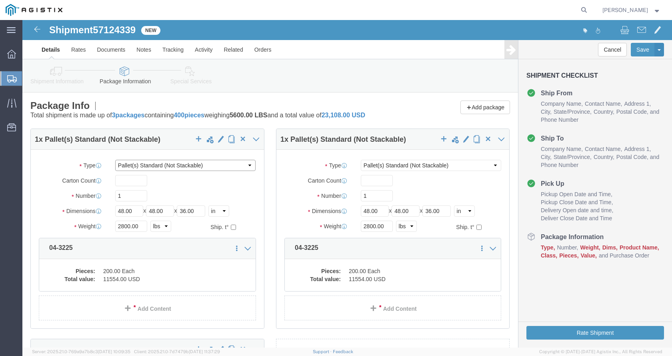
click select "Select Bulk Bundle(s) Cardboard Box(es) Carton(s) Crate(s) Drum(s) (Fiberboard)…"
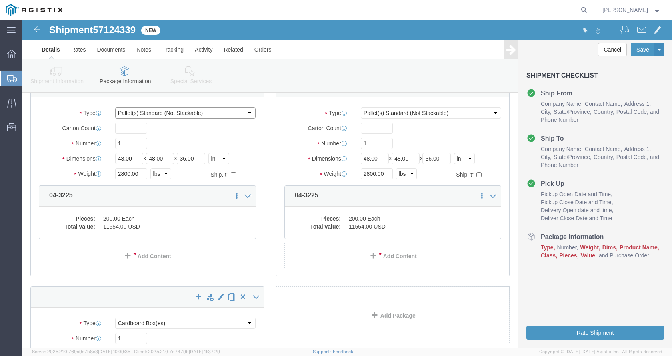
scroll to position [190, 0]
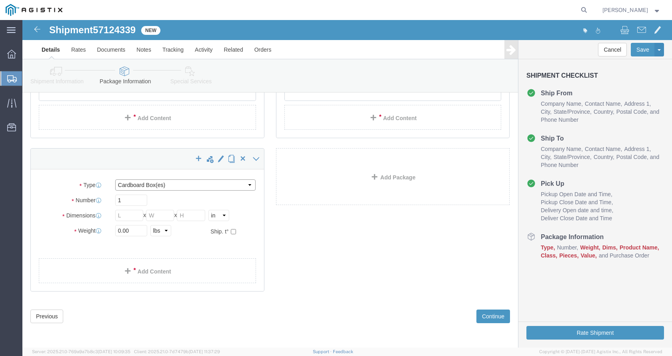
click select "Select Bulk Bundle(s) Cardboard Box(es) Carton(s) Crate(s) Drum(s) (Fiberboard)…"
select select "PSNS"
click select "Select Bulk Bundle(s) Cardboard Box(es) Carton(s) Crate(s) Drum(s) (Fiberboard)…"
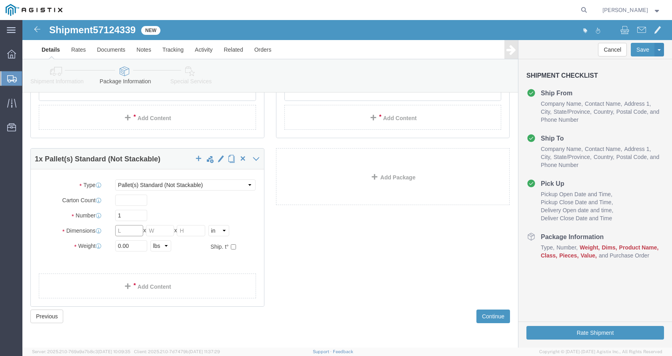
click input "text"
type input "48"
type input "36"
drag, startPoint x: 107, startPoint y: 224, endPoint x: 90, endPoint y: 226, distance: 17.3
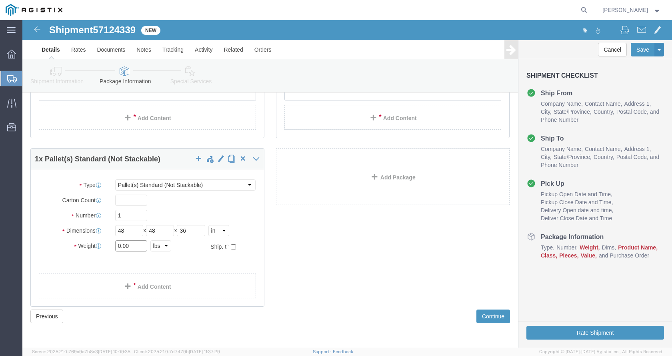
click div "0.00 Select kgs lbs"
type input "154"
click ul
click link "Add Content"
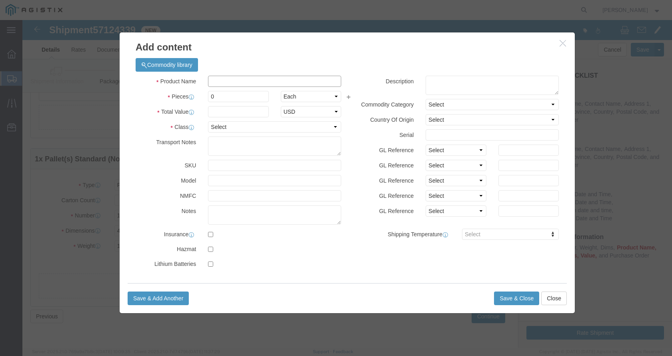
click input "text"
type input "04-3225"
drag, startPoint x: 210, startPoint y: 84, endPoint x: 203, endPoint y: 77, distance: 9.3
click div "Product Name 04-3225 04-32 Pieces 0 Select Bag Barrels 100Board Feet Bottle Box…"
drag, startPoint x: 194, startPoint y: 75, endPoint x: 176, endPoint y: 75, distance: 17.6
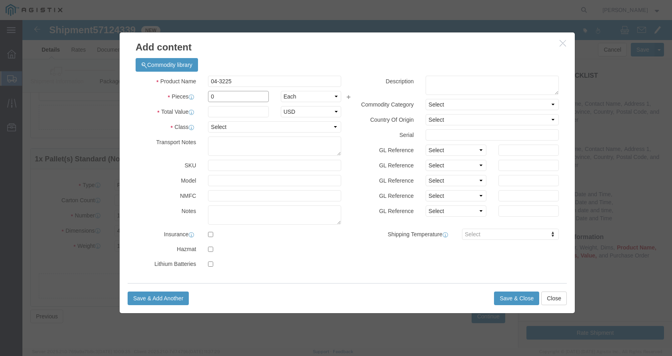
click div "Pieces 0 Select Bag Barrels 100Board Feet Bottle Box Blister Pack Carats Can Ca…"
type input "11"
click select "Select 50 55 60 65 70 85 92.5 100 125 175 250 300 400"
select select "70"
click select "Select 50 55 60 65 70 85 92.5 100 125 175 250 300 400"
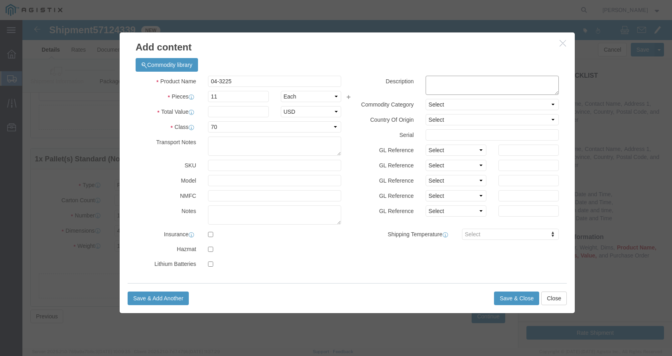
click textarea
paste textarea "G05CT H20 10" STEEL COVER MARKED: PG&E GAS"
type textarea "G05CT H20 10" STEEL COVER MARKED: PG&E GAS"
click button "Save & Close"
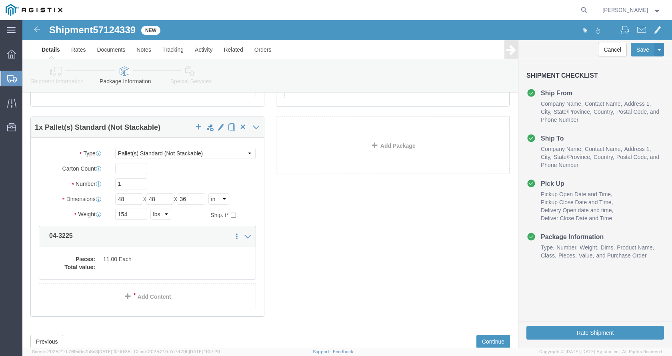
scroll to position [240, 0]
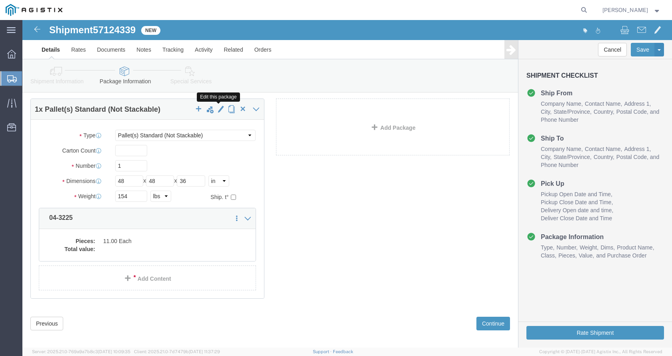
click span "button"
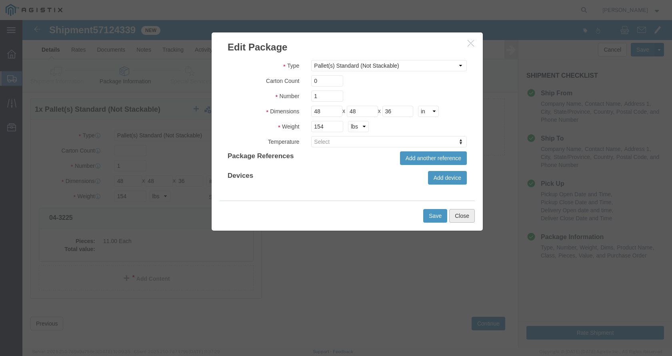
click button "Close"
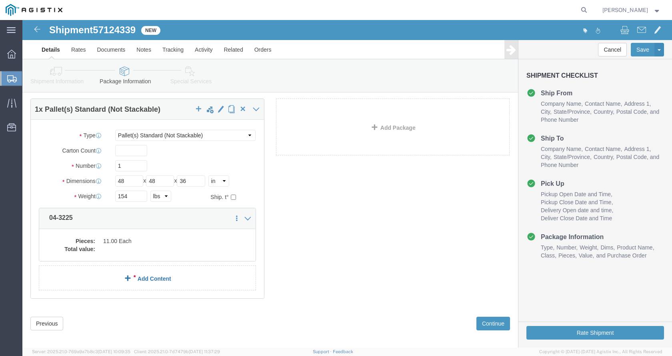
click link "Add Content"
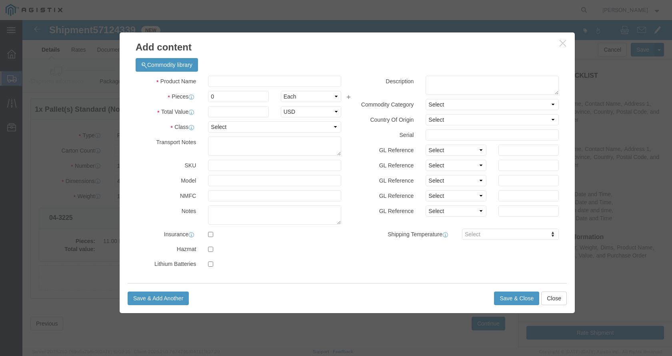
click icon "button"
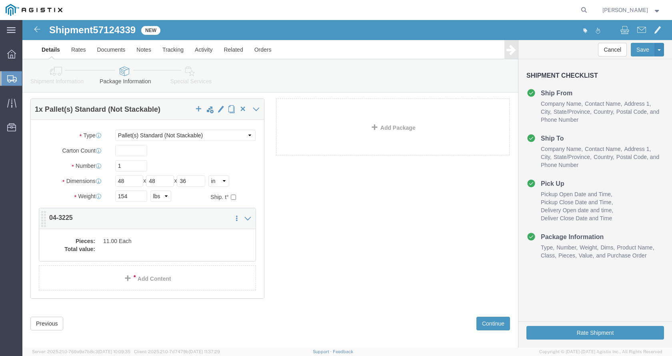
click dd
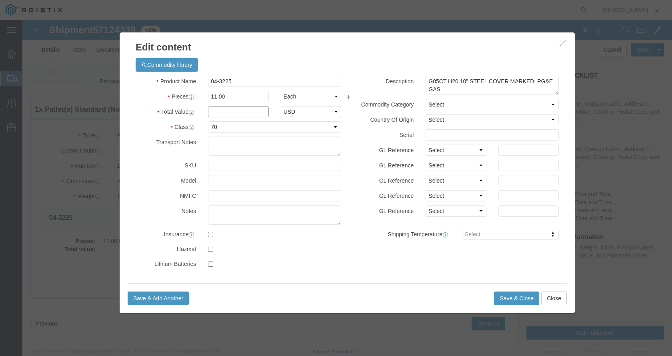
click input "text"
type input "635.47"
click div "Save & Add Another Save & Close Close"
click button "Save & Close"
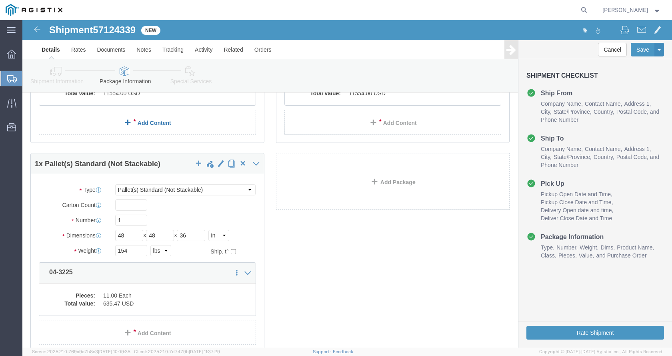
scroll to position [200, 0]
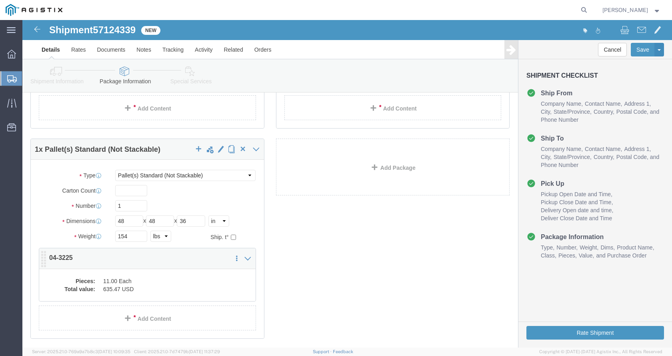
click dd "635.47 USD"
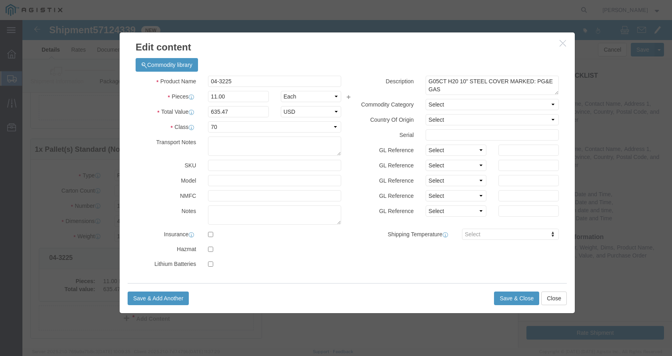
click icon "button"
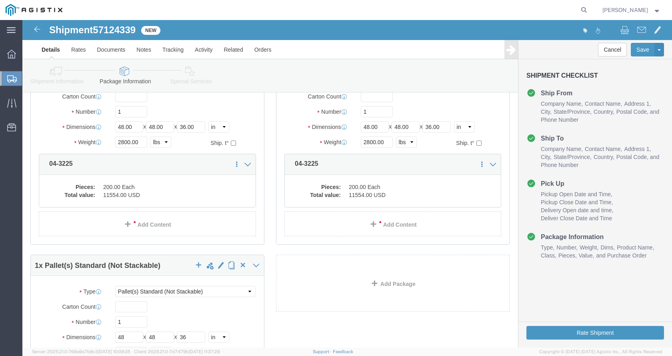
scroll to position [247, 0]
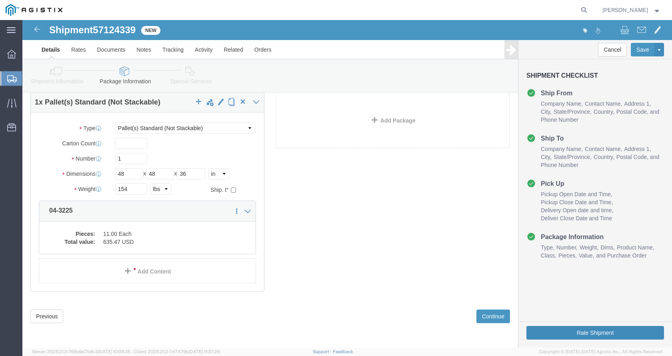
click button "Rate Shipment"
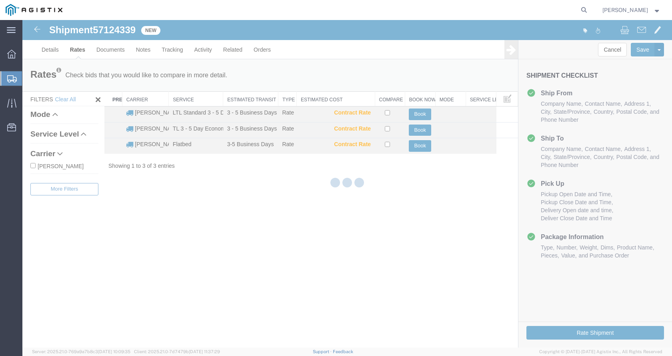
scroll to position [0, 0]
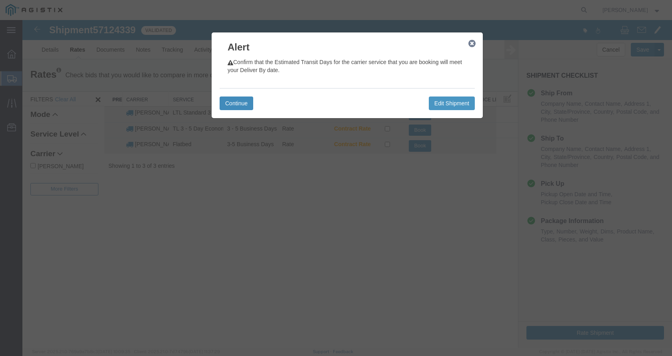
click at [234, 100] on button "Continue" at bounding box center [237, 103] width 34 height 14
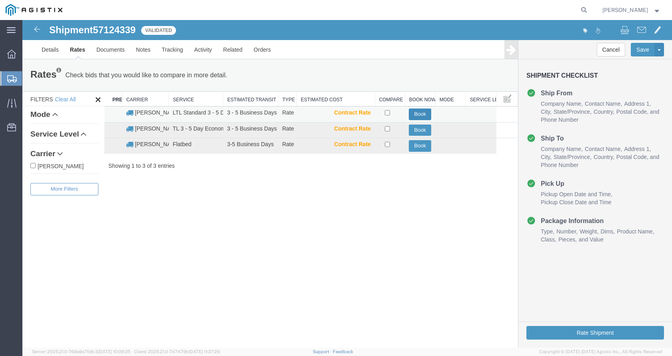
click at [417, 114] on button "Book" at bounding box center [420, 114] width 22 height 12
